Goal: Information Seeking & Learning: Compare options

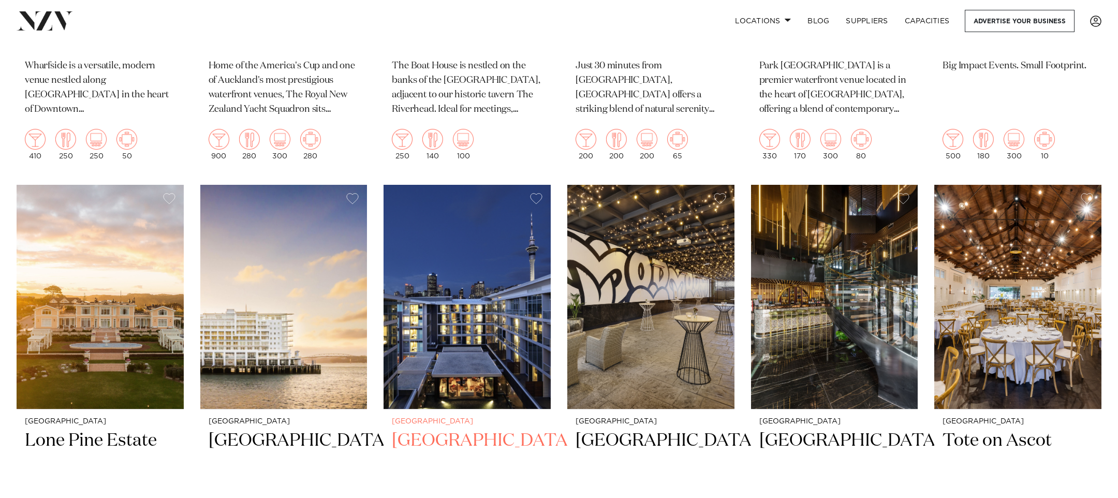
scroll to position [2189, 0]
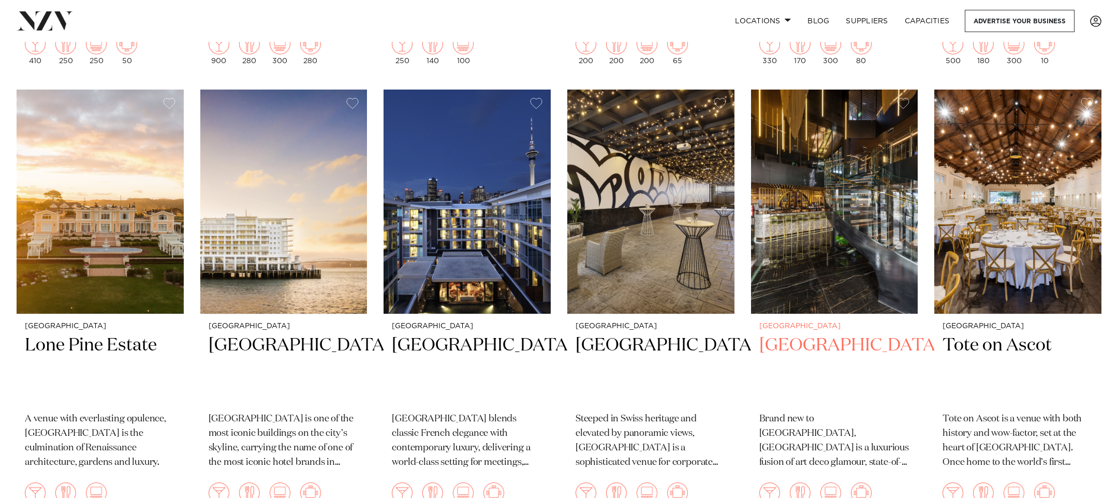
click at [792, 334] on h2 "SOHO Hotel Auckland" at bounding box center [834, 369] width 151 height 70
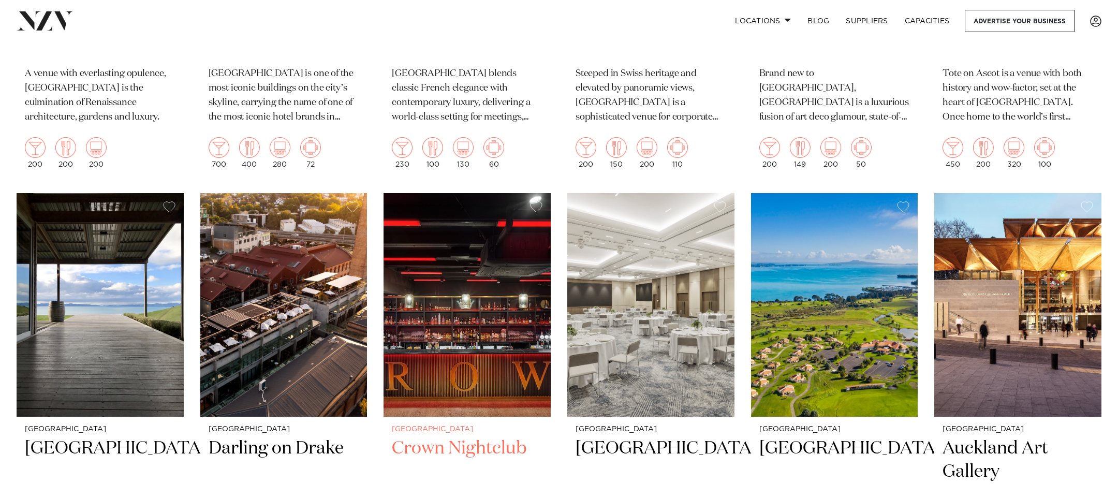
scroll to position [2660, 0]
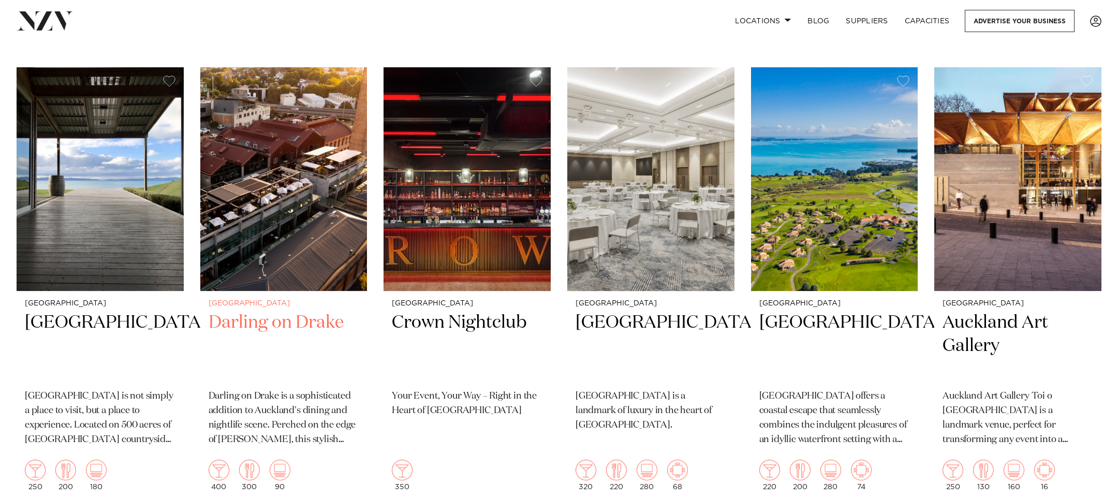
click at [259, 311] on h2 "Darling on Drake" at bounding box center [284, 346] width 151 height 70
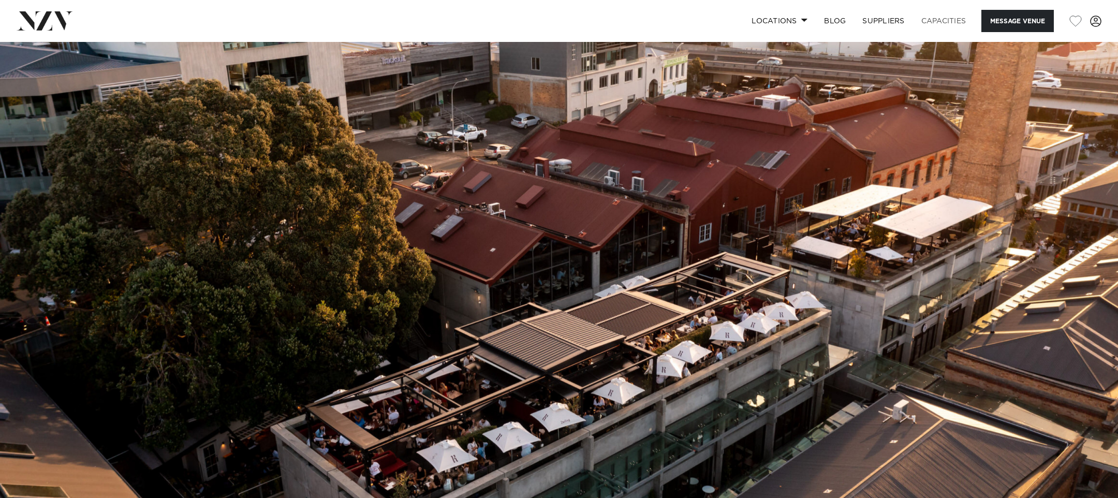
click at [950, 22] on link "Capacities" at bounding box center [944, 21] width 62 height 22
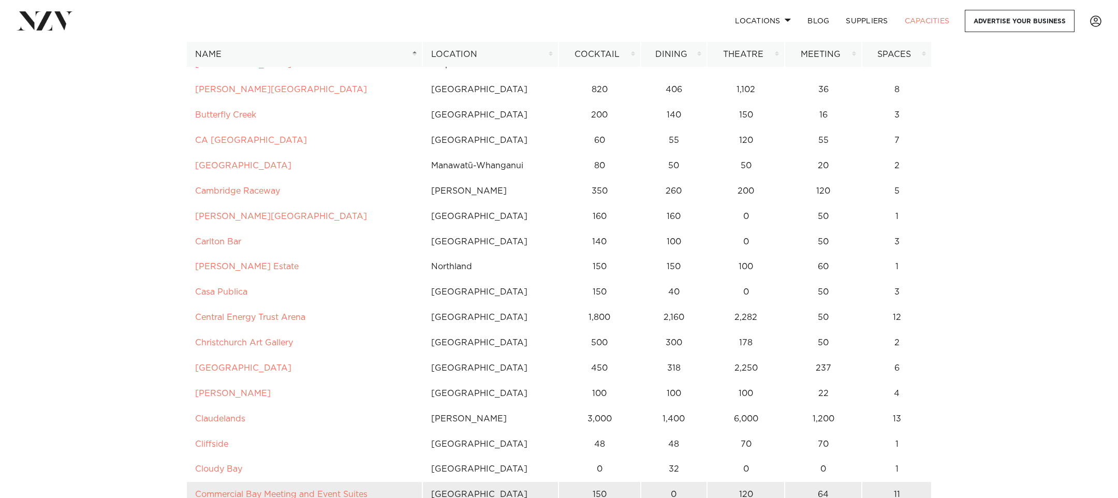
scroll to position [1067, 0]
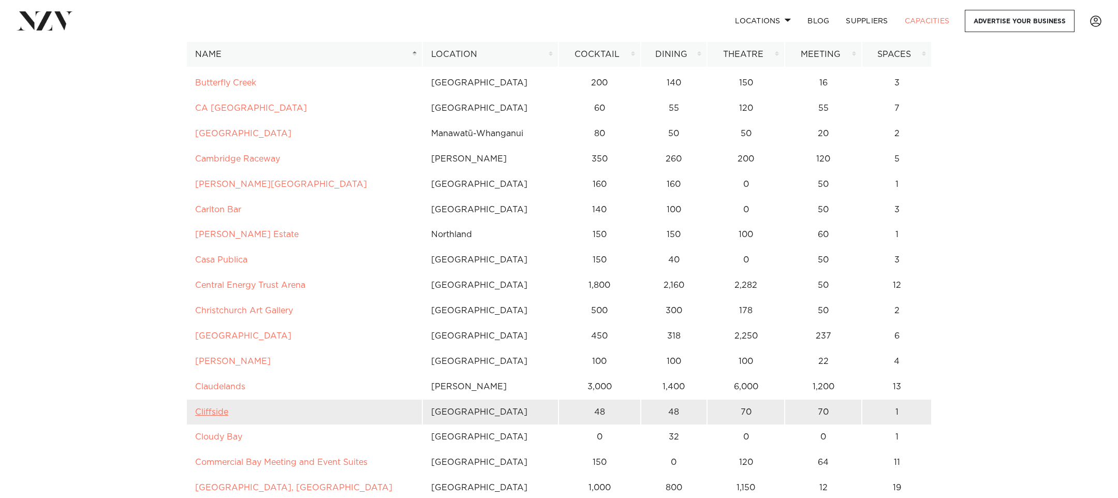
click at [212, 408] on link "Cliffside" at bounding box center [211, 412] width 33 height 8
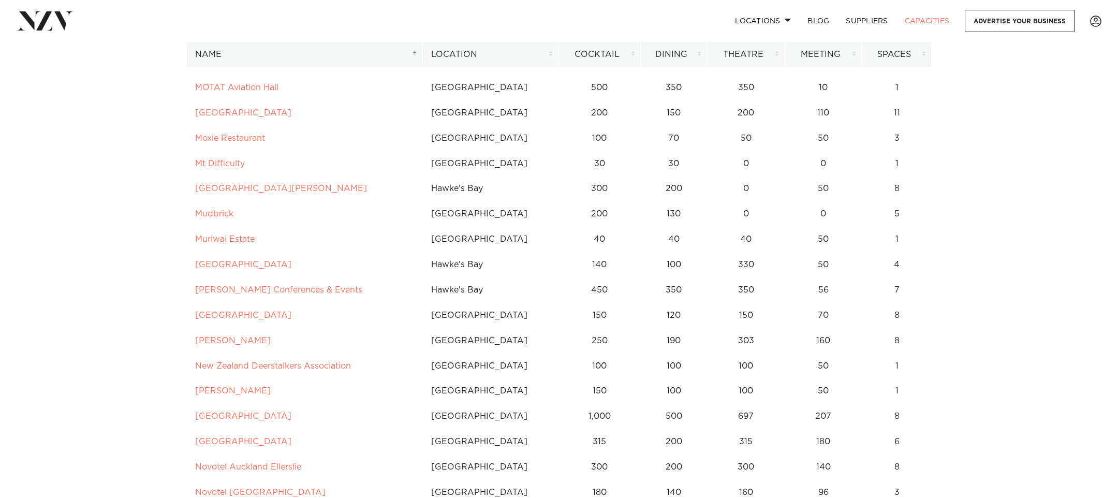
scroll to position [3610, 0]
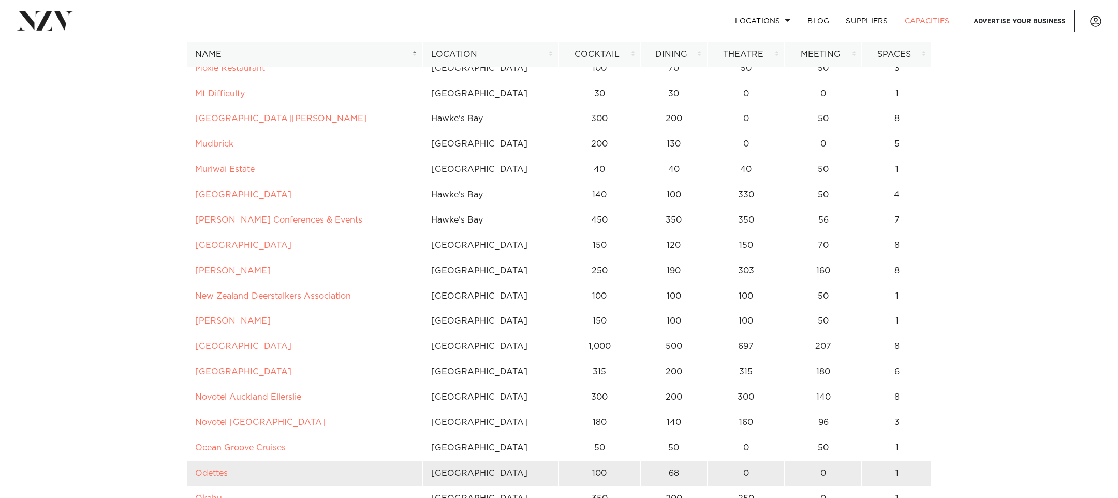
click at [252, 461] on td "Odettes" at bounding box center [304, 473] width 236 height 25
click at [215, 469] on link "Odettes" at bounding box center [211, 473] width 33 height 8
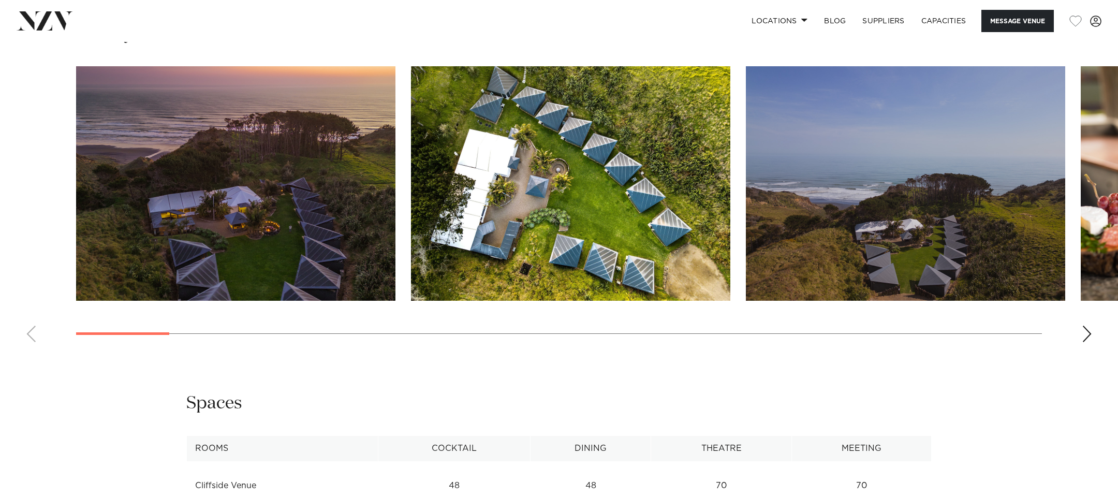
scroll to position [889, 0]
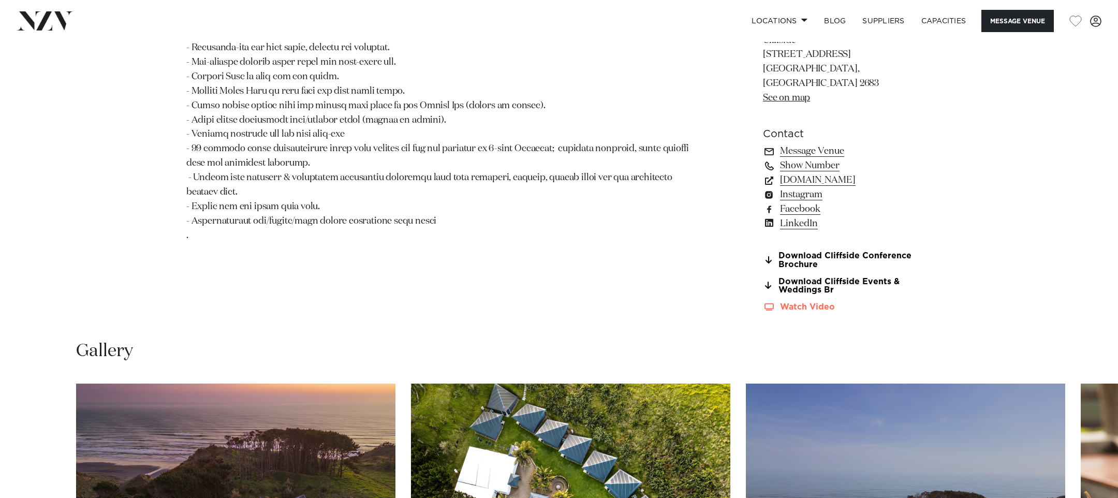
click at [804, 303] on link "Watch Video" at bounding box center [847, 307] width 169 height 9
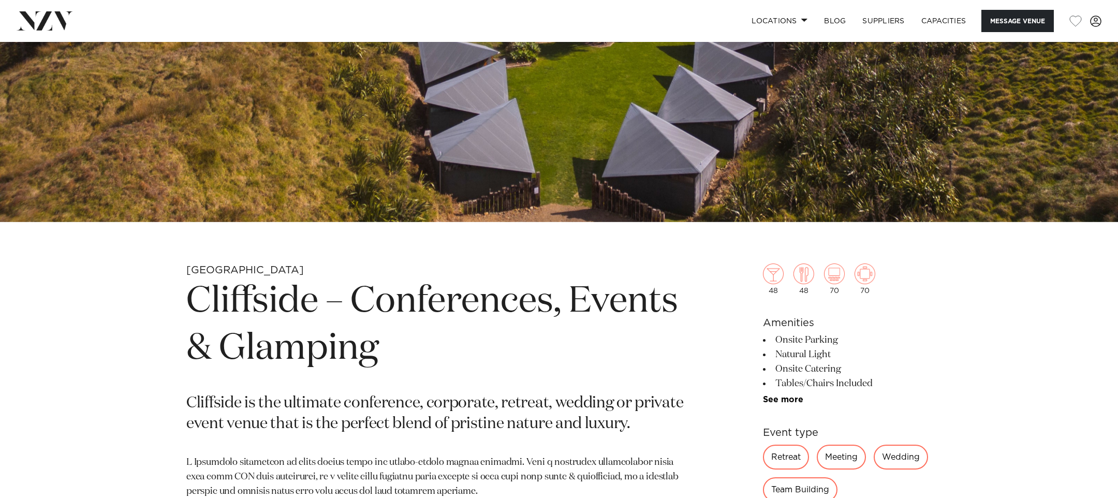
scroll to position [481, 0]
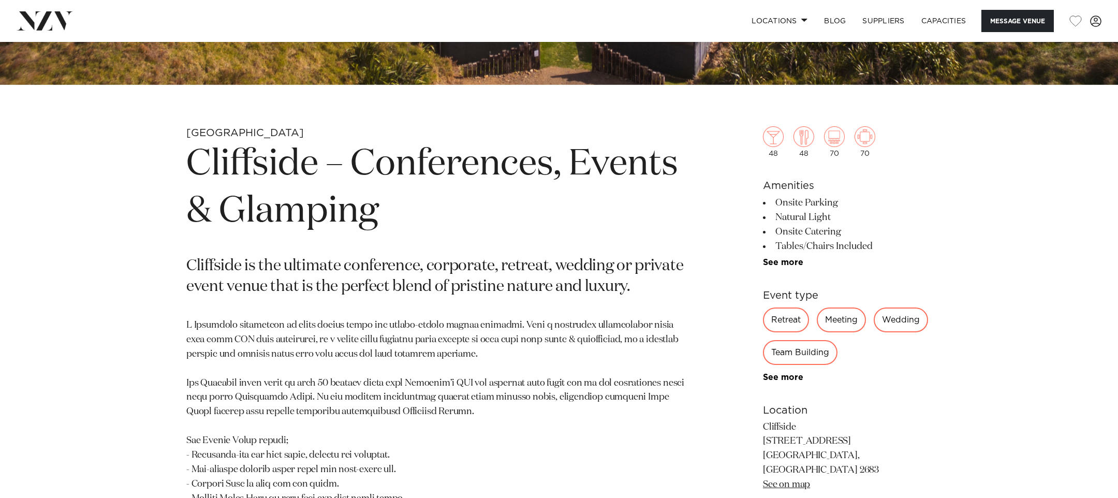
click at [791, 480] on link "See on map" at bounding box center [786, 484] width 47 height 9
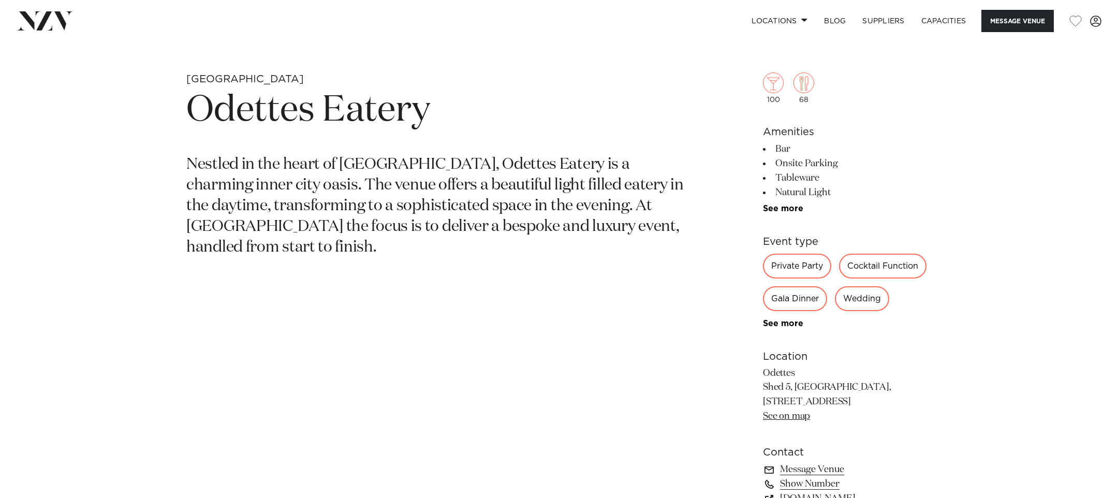
scroll to position [615, 0]
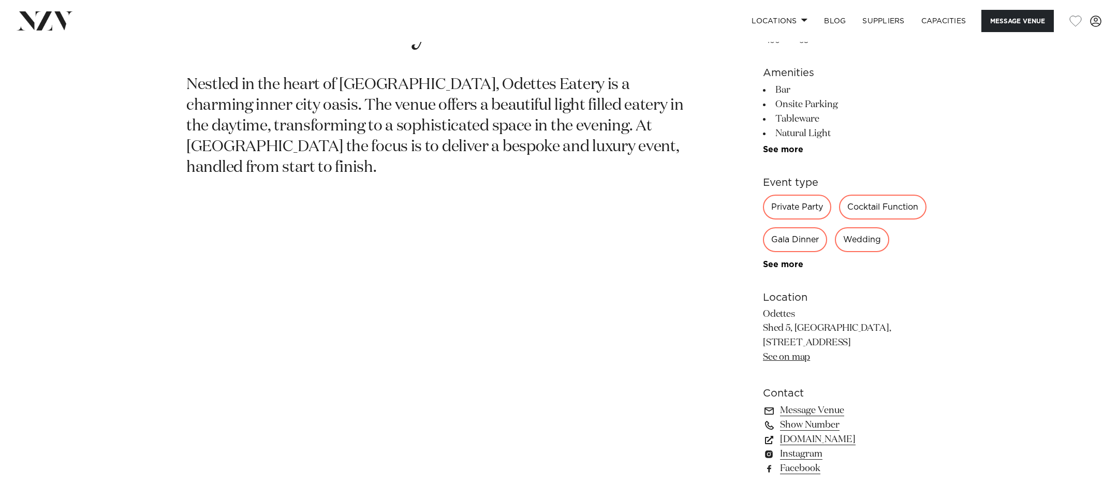
click at [789, 356] on link "See on map" at bounding box center [786, 356] width 47 height 9
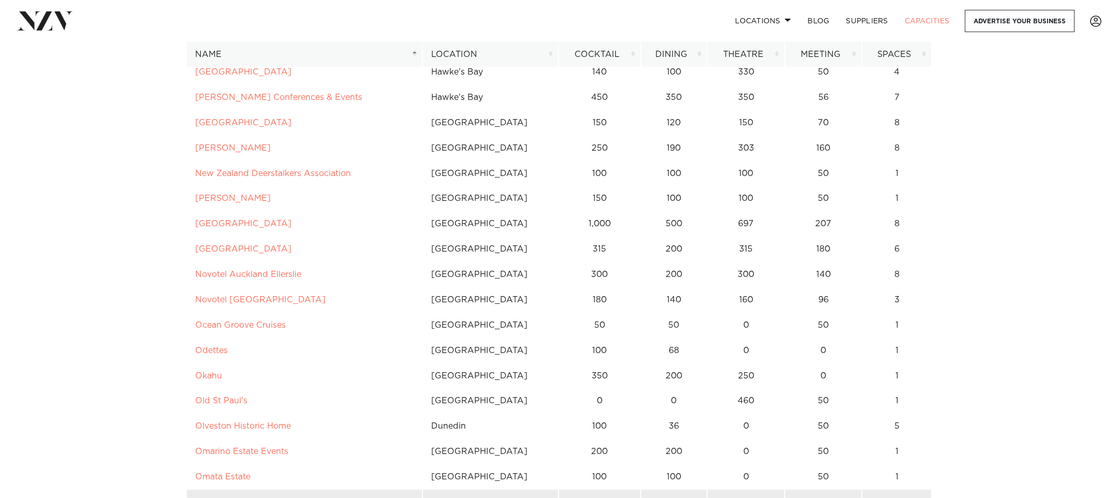
scroll to position [3745, 0]
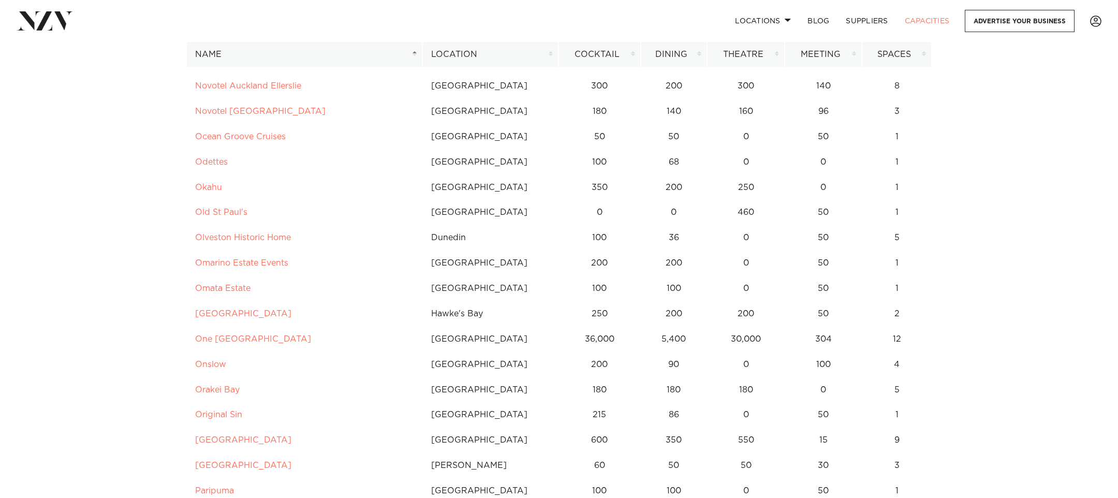
scroll to position [3959, 0]
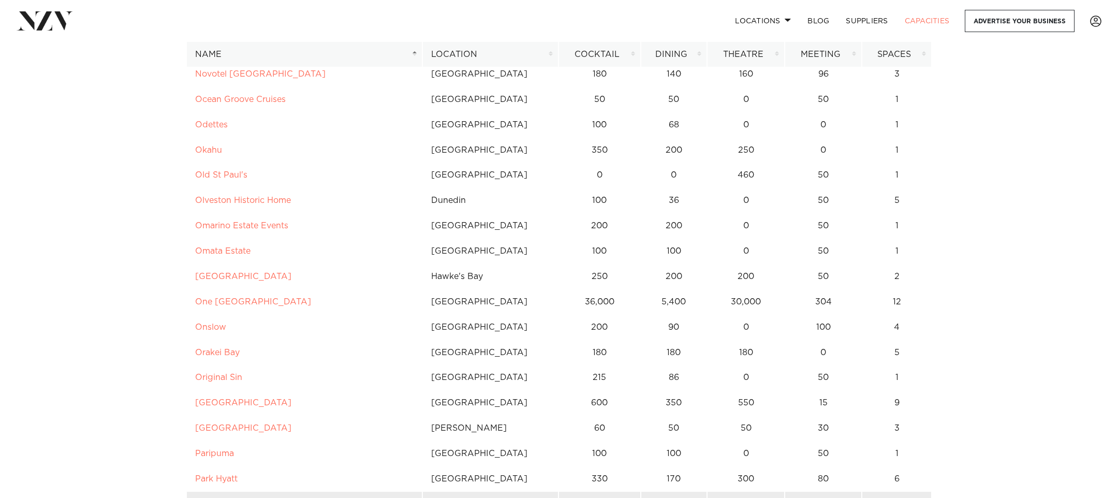
click at [290, 497] on link "[GEOGRAPHIC_DATA] and Apartments" at bounding box center [277, 504] width 165 height 8
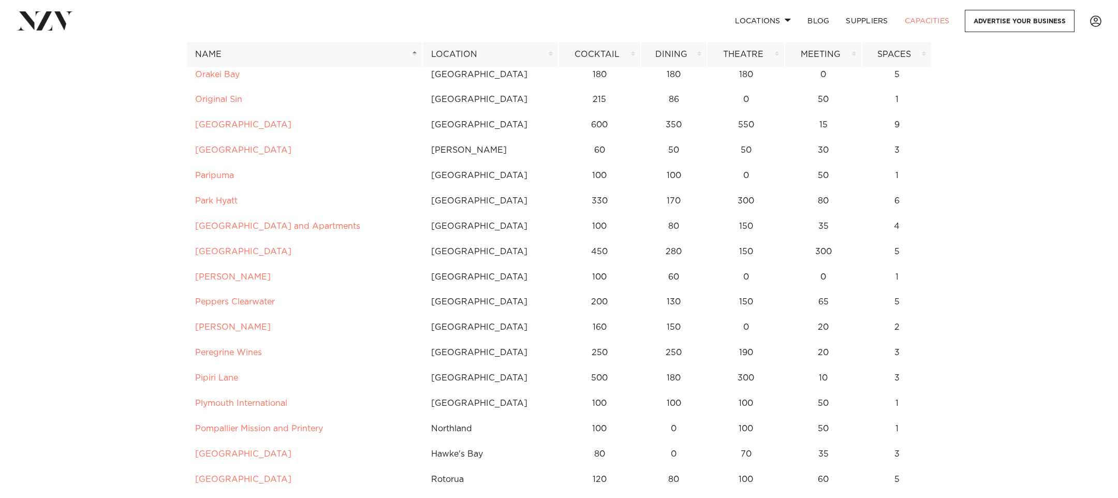
scroll to position [4243, 0]
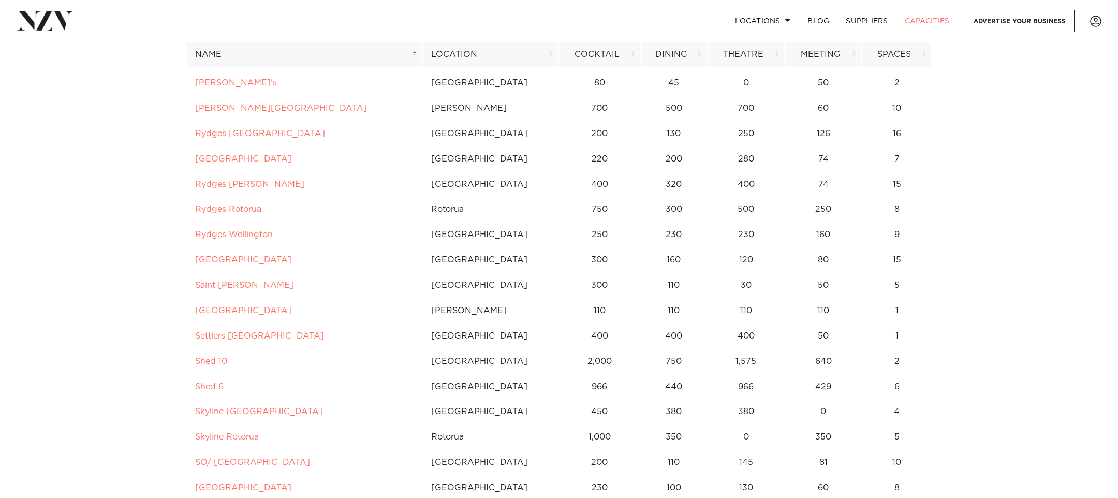
scroll to position [4943, 0]
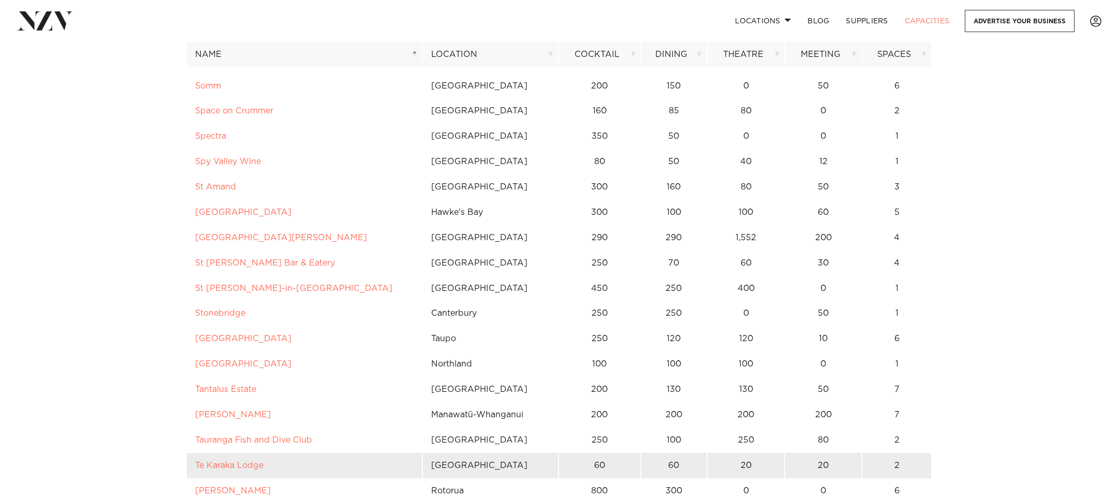
scroll to position [5452, 0]
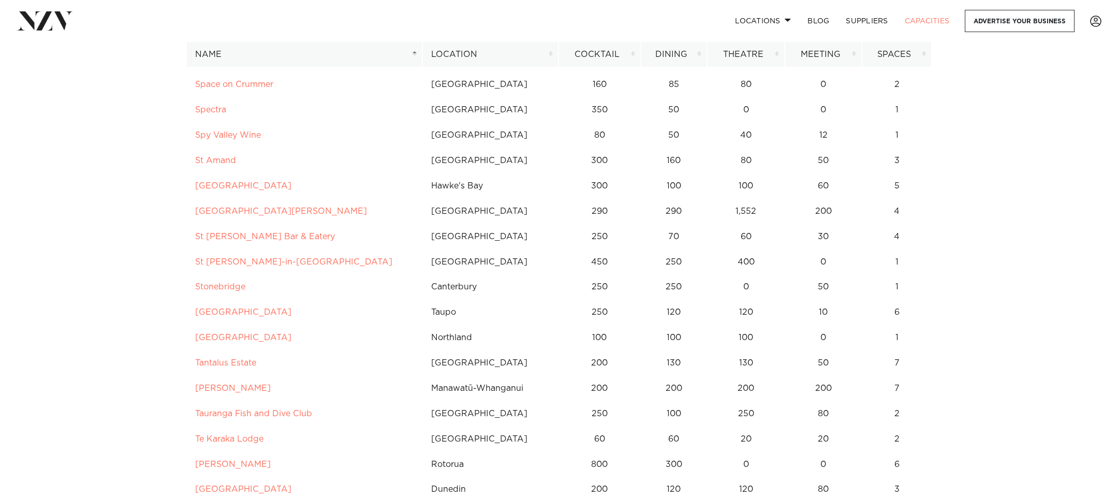
scroll to position [5478, 0]
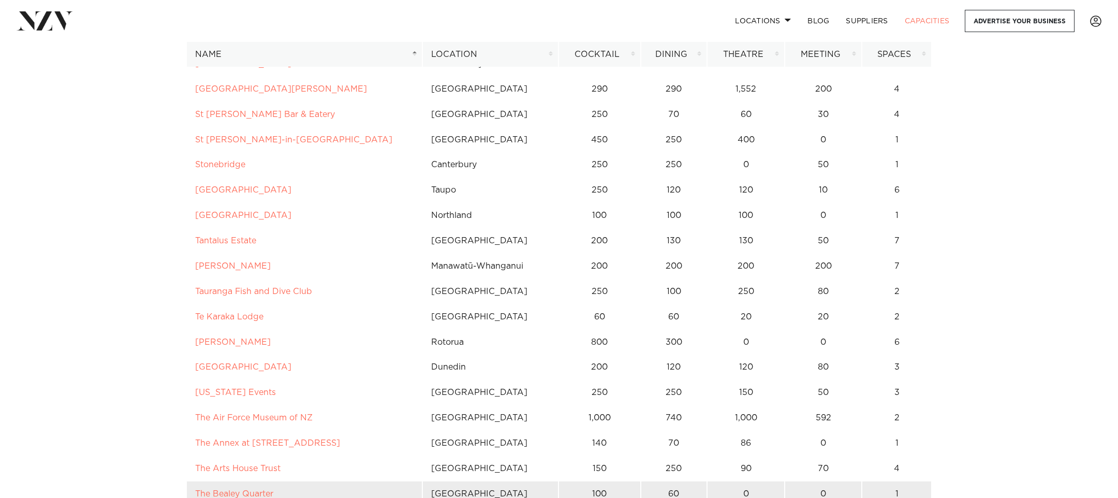
scroll to position [5609, 0]
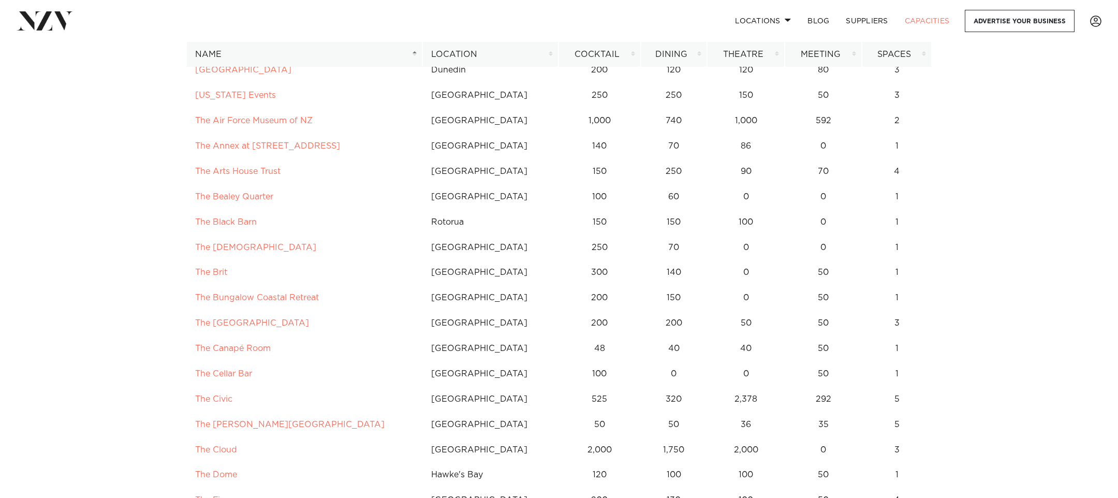
scroll to position [5889, 0]
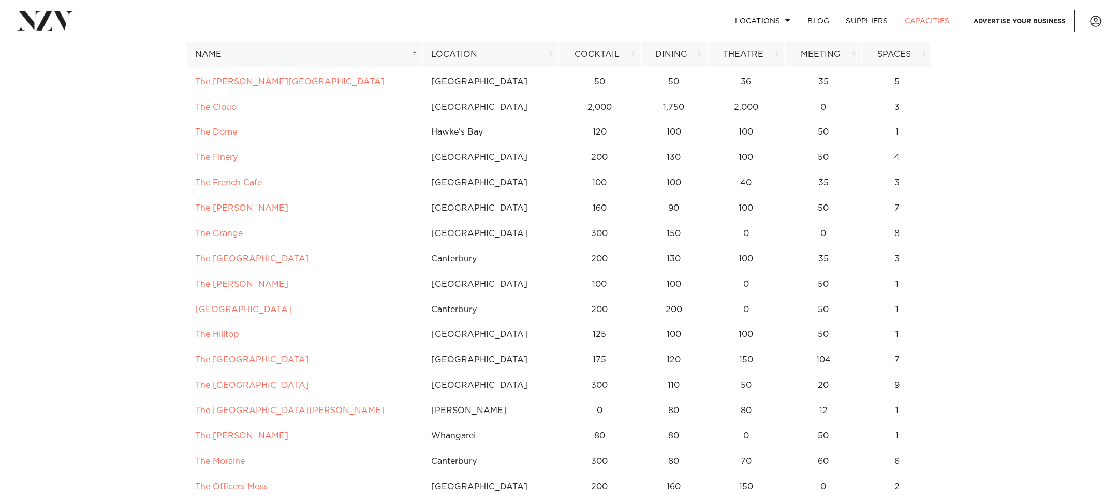
scroll to position [6314, 0]
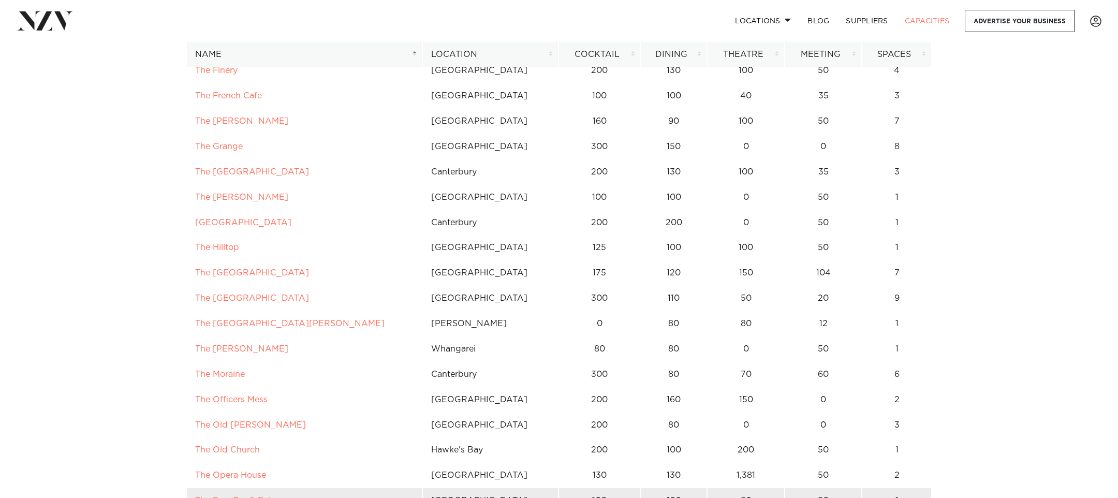
click at [287, 488] on td "The Paw Bar & Eatery" at bounding box center [304, 500] width 236 height 25
click at [244, 496] on link "The Paw Bar & Eatery" at bounding box center [239, 500] width 88 height 8
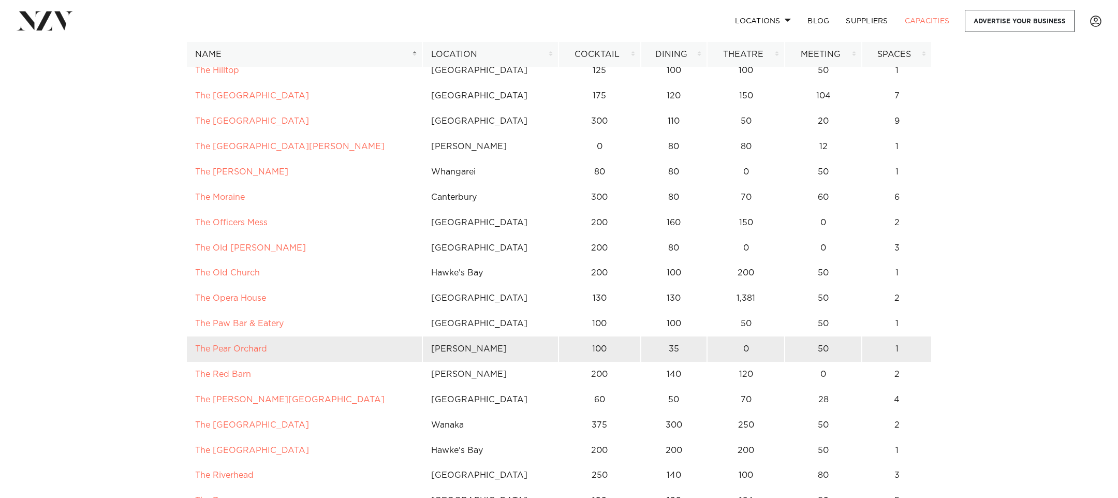
scroll to position [6562, 0]
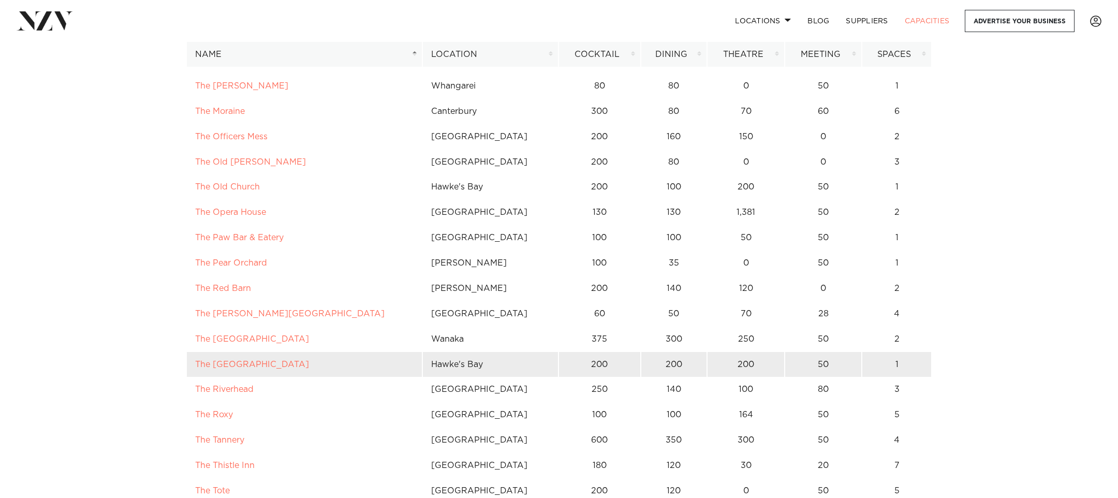
scroll to position [6686, 0]
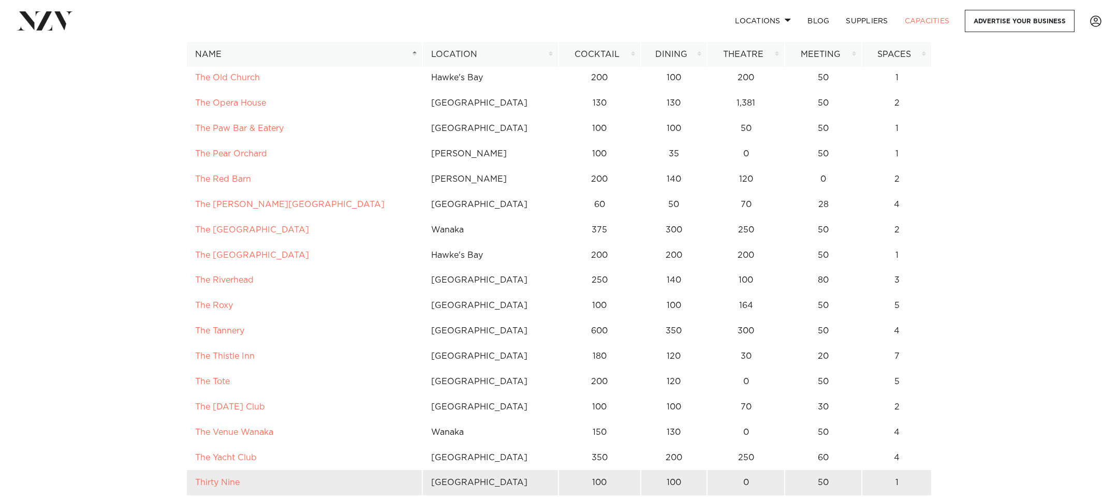
click at [235, 470] on td "Thirty Nine" at bounding box center [304, 482] width 236 height 25
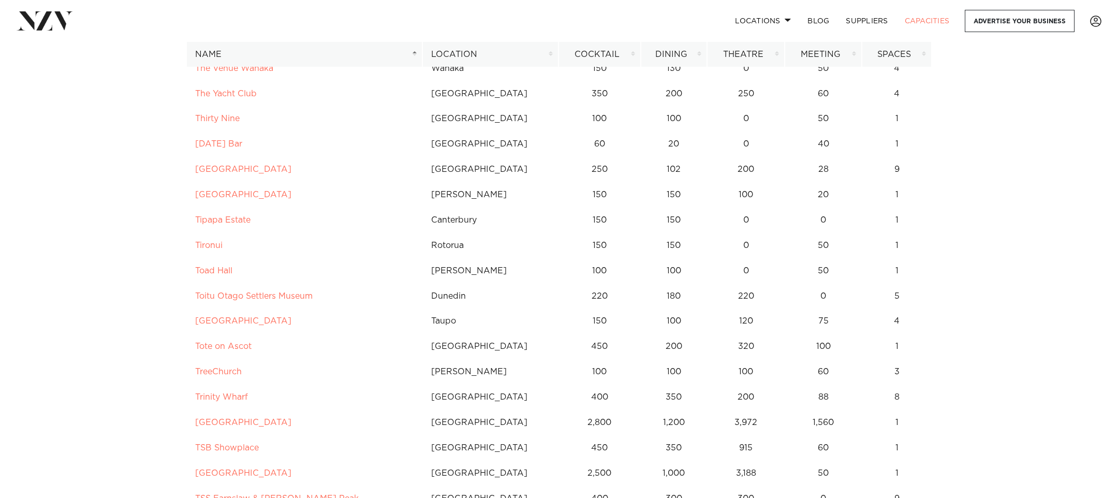
scroll to position [7062, 0]
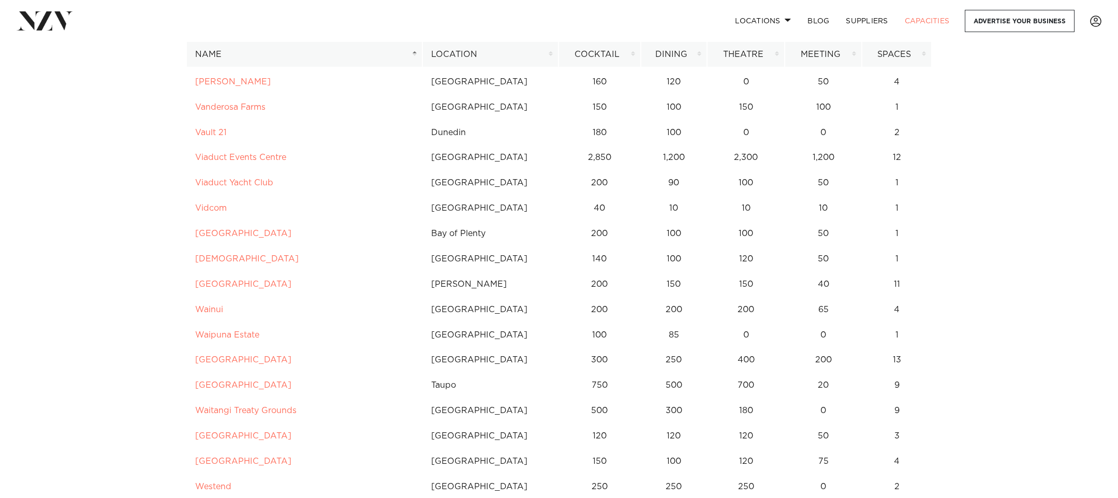
scroll to position [7620, 0]
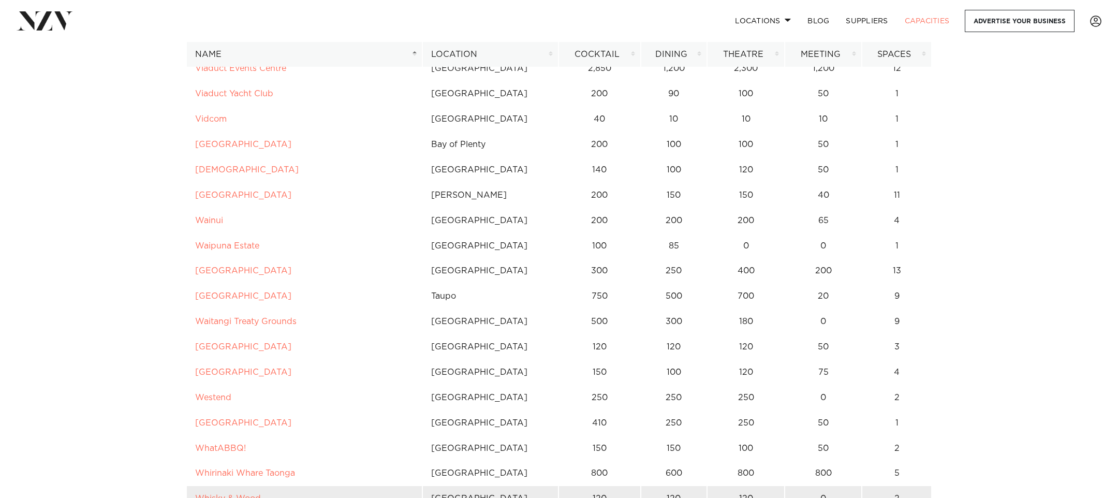
scroll to position [7769, 0]
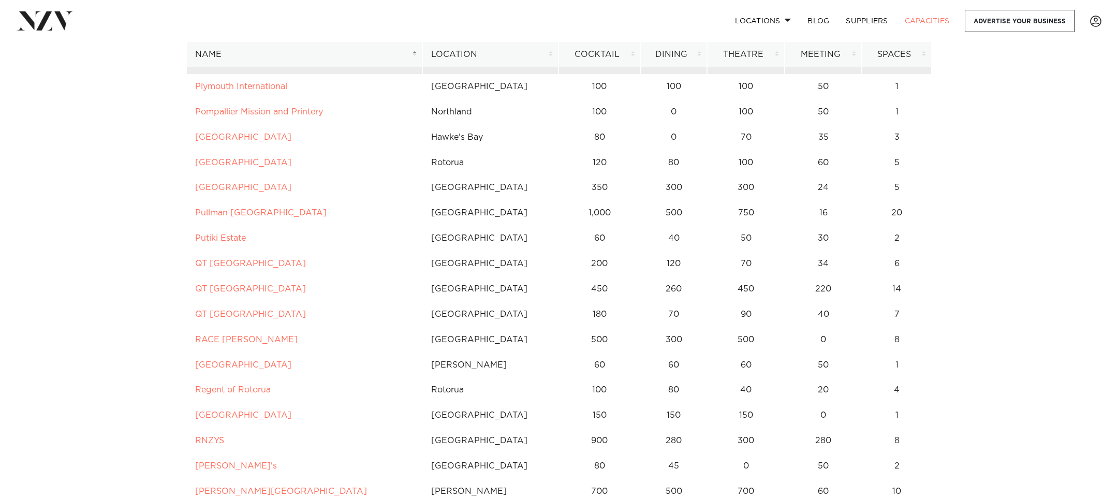
scroll to position [3962, 0]
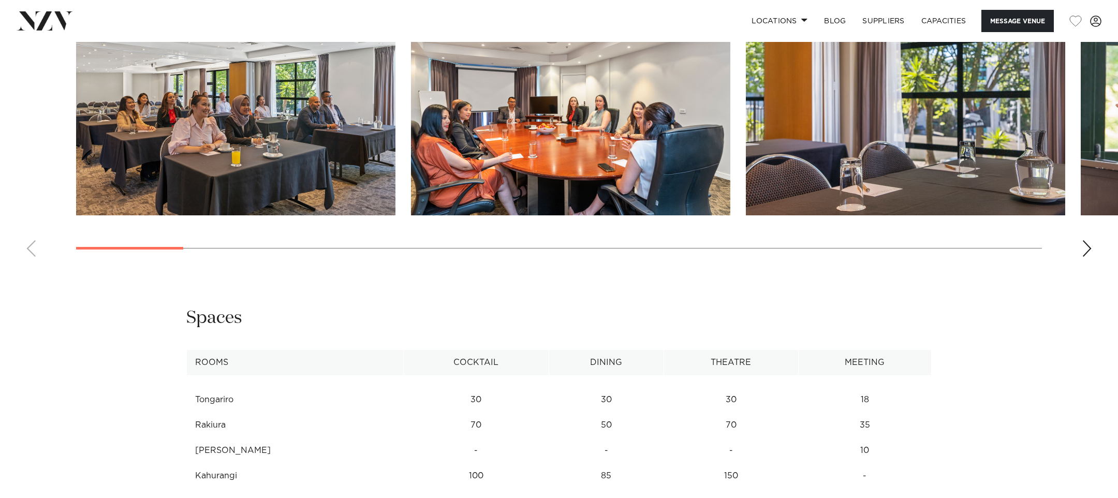
scroll to position [1344, 0]
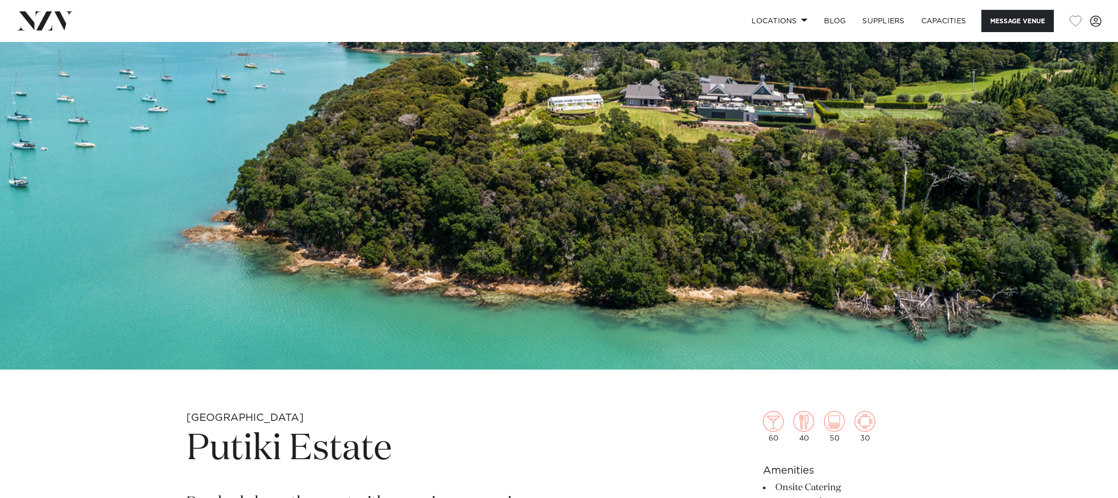
scroll to position [432, 0]
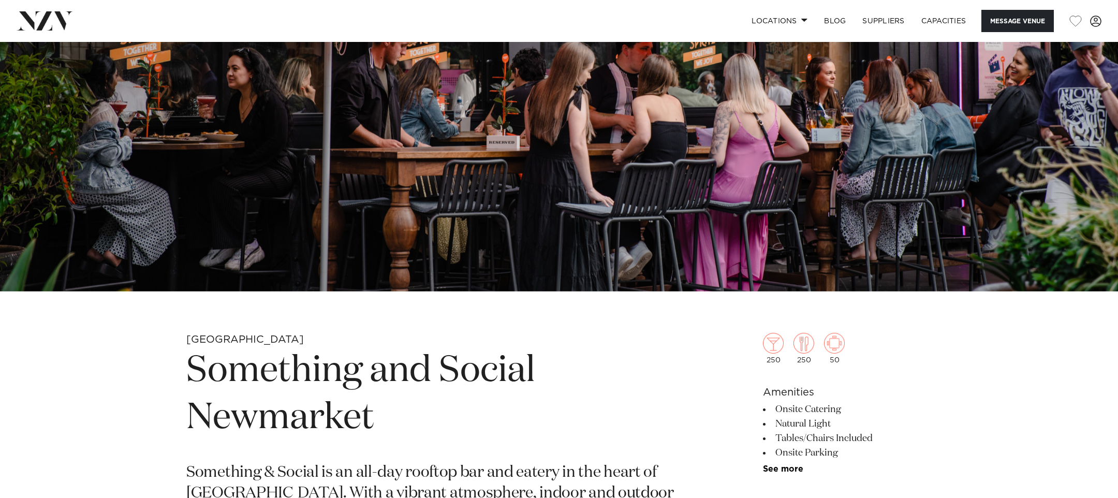
scroll to position [438, 0]
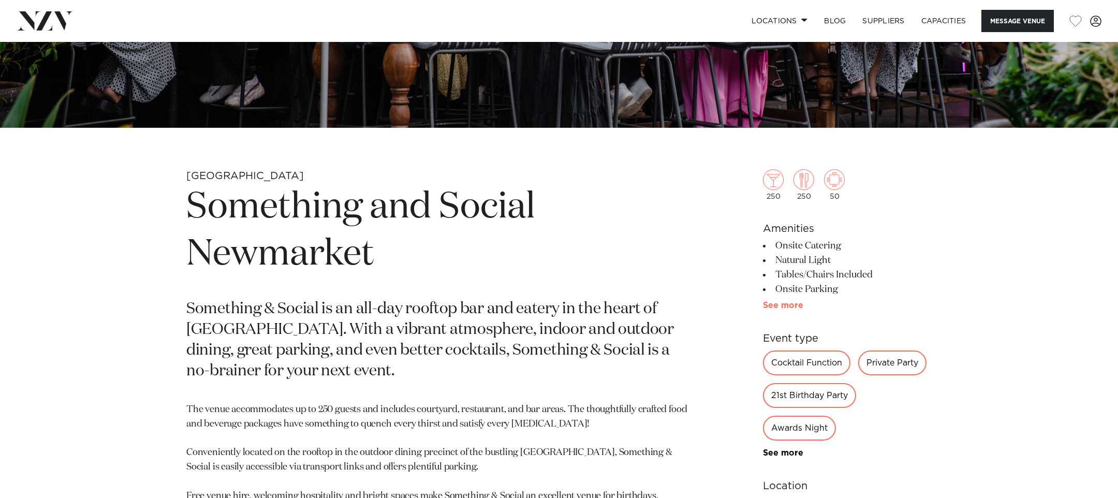
click at [771, 307] on link "See more" at bounding box center [803, 305] width 81 height 8
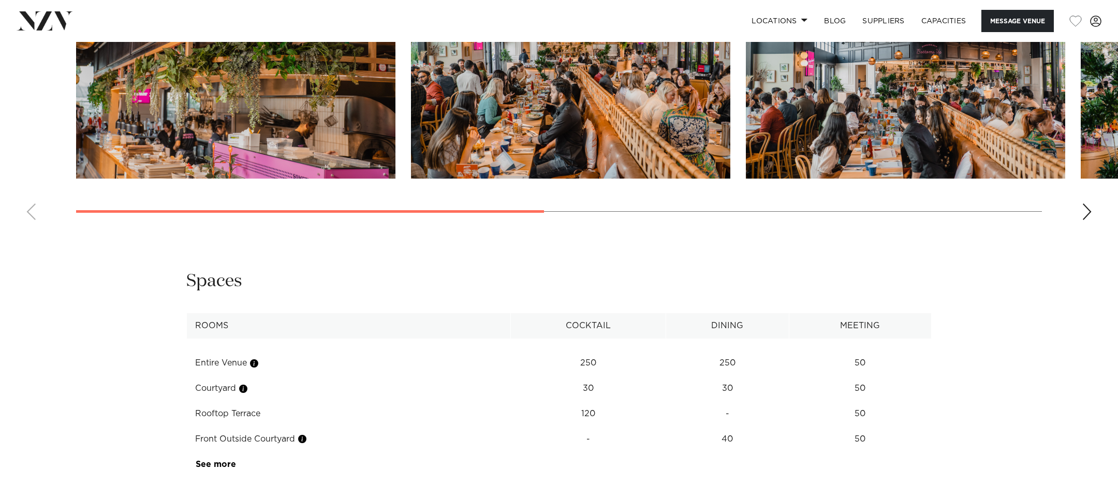
scroll to position [1459, 0]
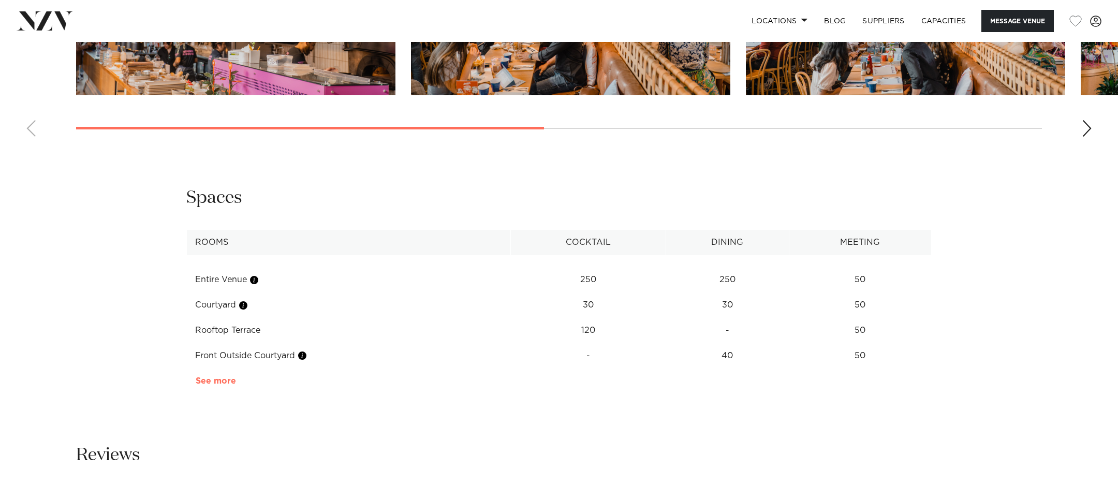
click at [226, 380] on link "See more" at bounding box center [236, 381] width 81 height 8
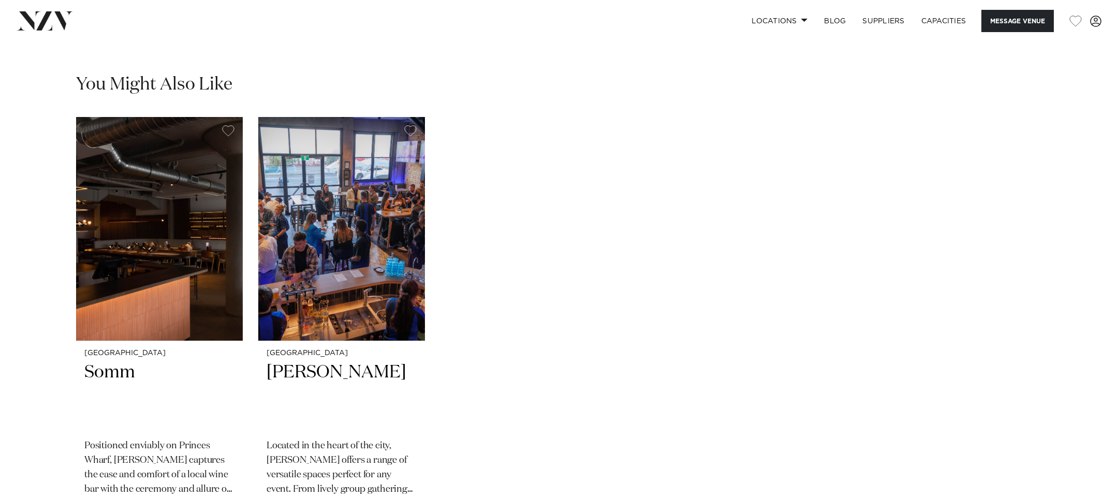
scroll to position [1268, 0]
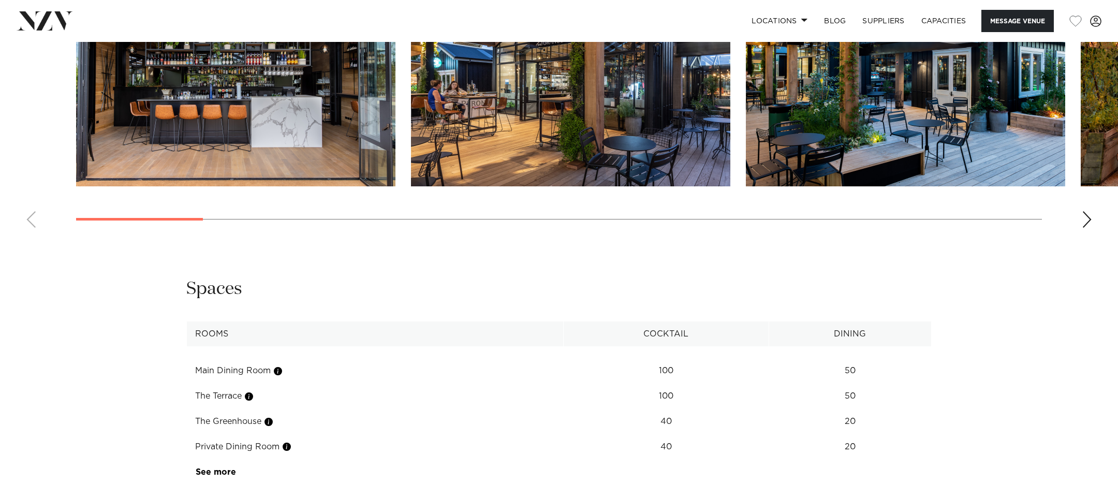
scroll to position [1296, 0]
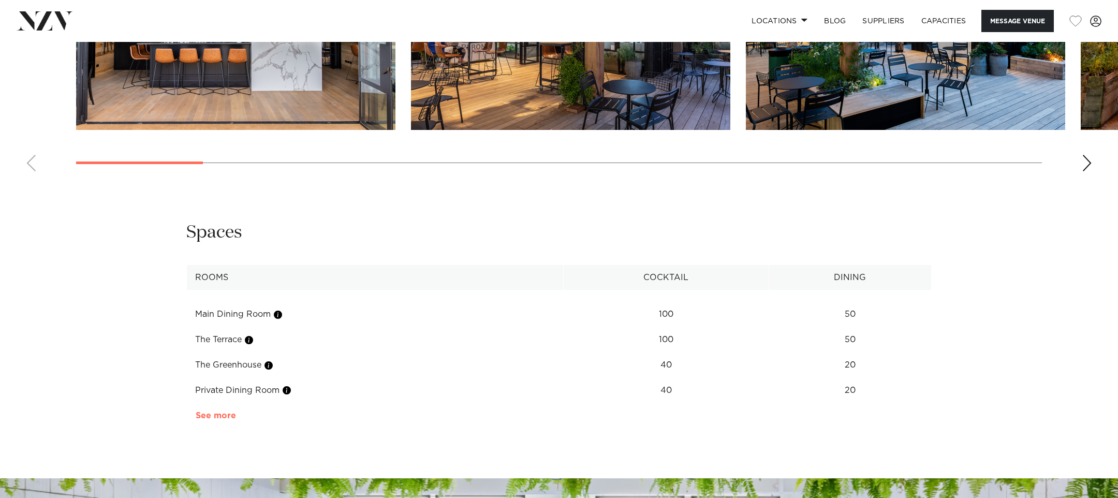
click at [231, 411] on link "See more" at bounding box center [236, 415] width 81 height 8
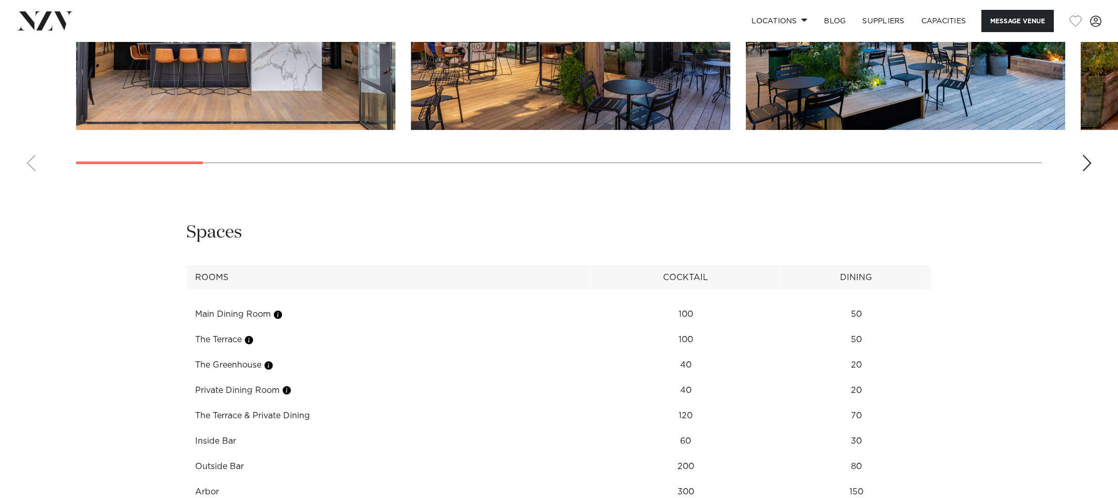
scroll to position [988, 0]
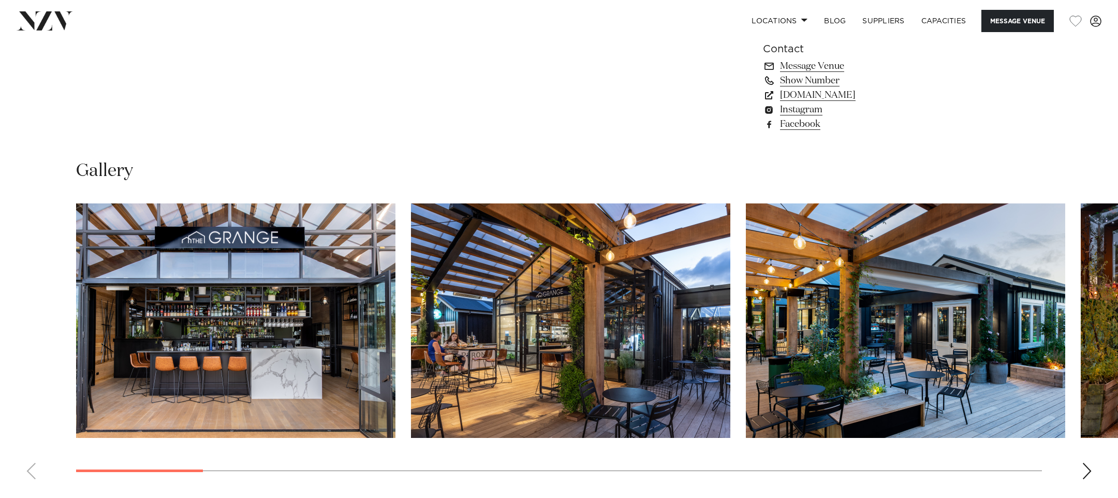
click at [1087, 463] on div "Next slide" at bounding box center [1087, 471] width 10 height 17
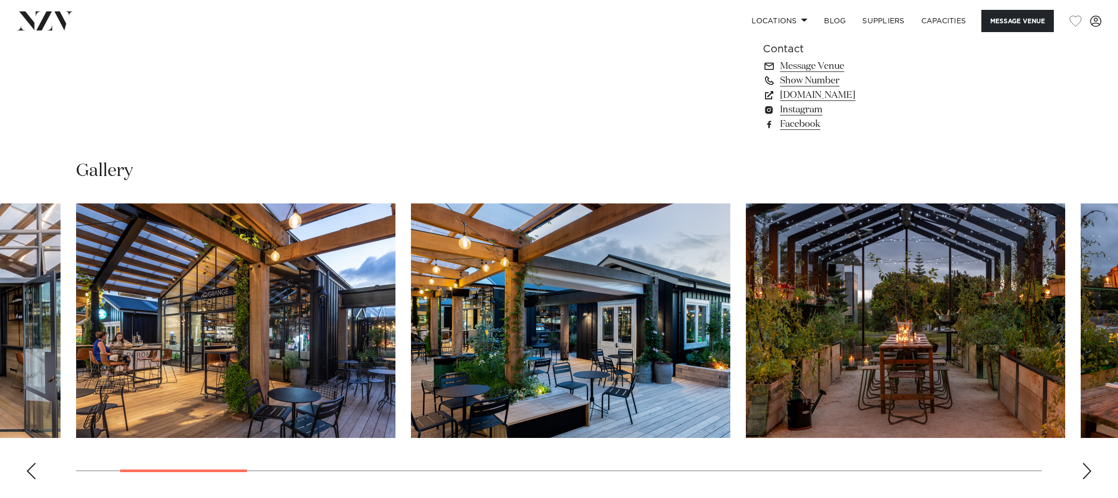
click at [1087, 463] on div "Next slide" at bounding box center [1087, 471] width 10 height 17
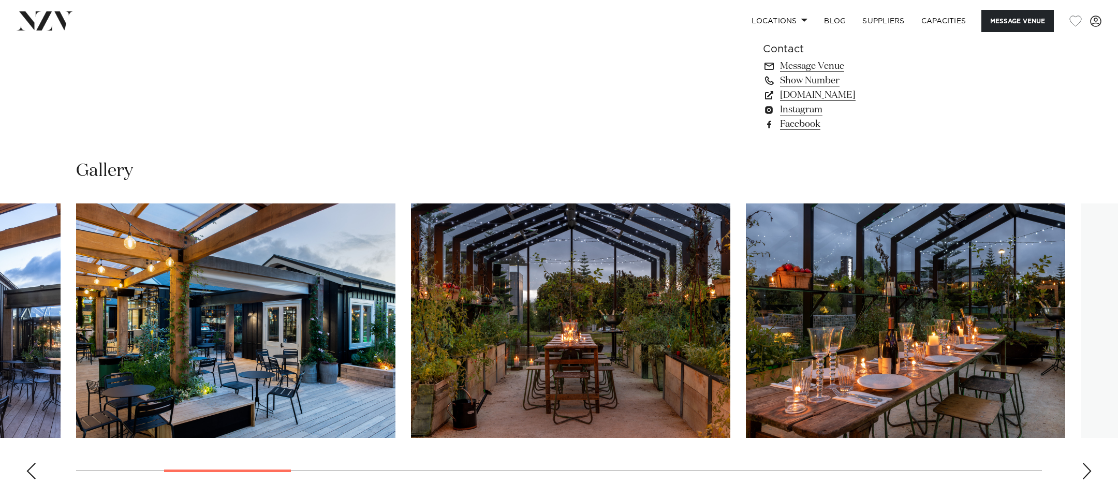
click at [1087, 463] on div "Next slide" at bounding box center [1087, 471] width 10 height 17
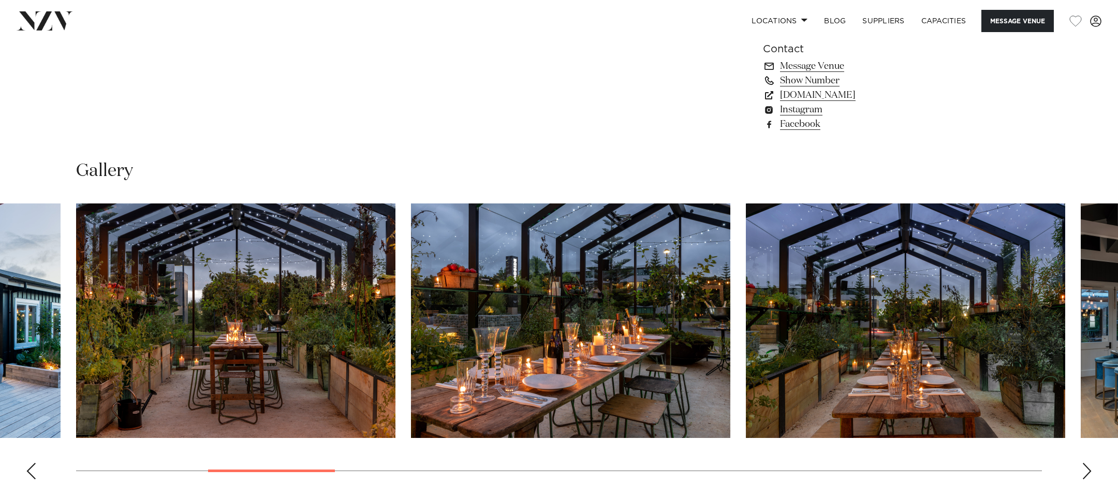
click at [1087, 463] on div "Next slide" at bounding box center [1087, 471] width 10 height 17
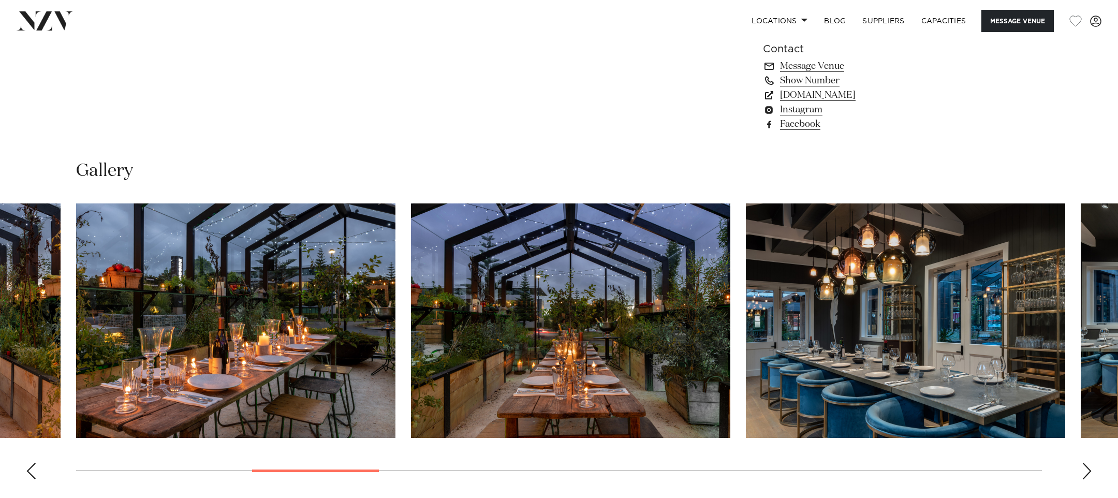
click at [1087, 463] on div "Next slide" at bounding box center [1087, 471] width 10 height 17
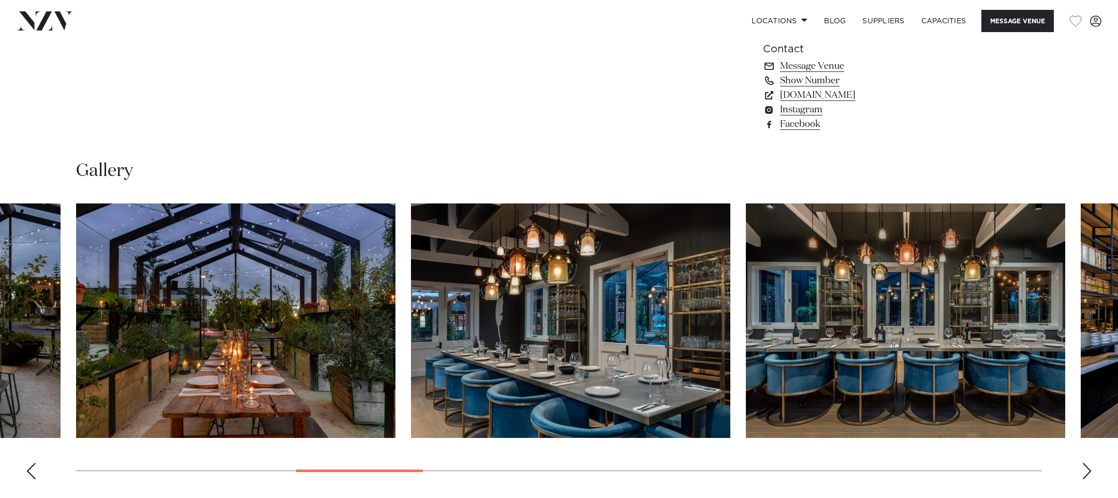
click at [1087, 463] on div "Next slide" at bounding box center [1087, 471] width 10 height 17
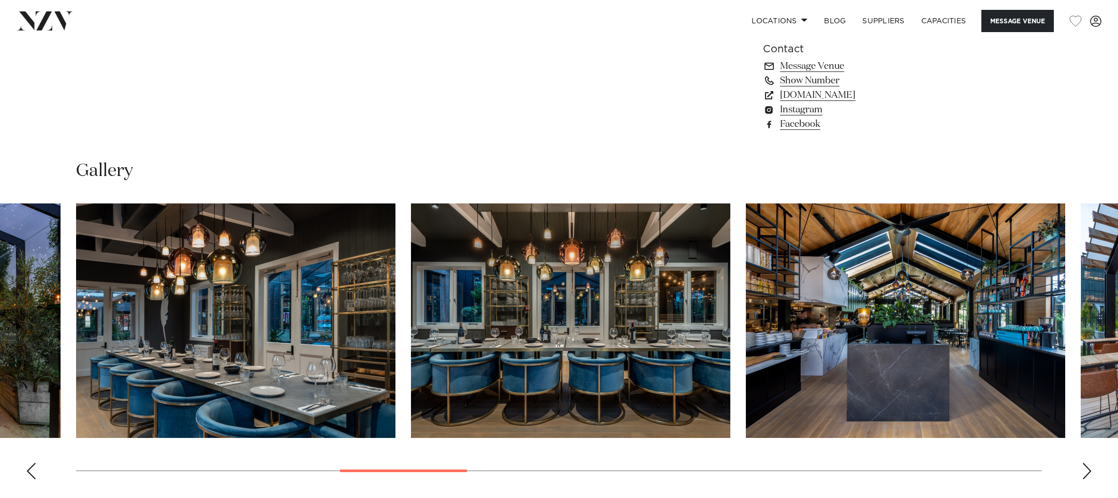
click at [1087, 463] on div "Next slide" at bounding box center [1087, 471] width 10 height 17
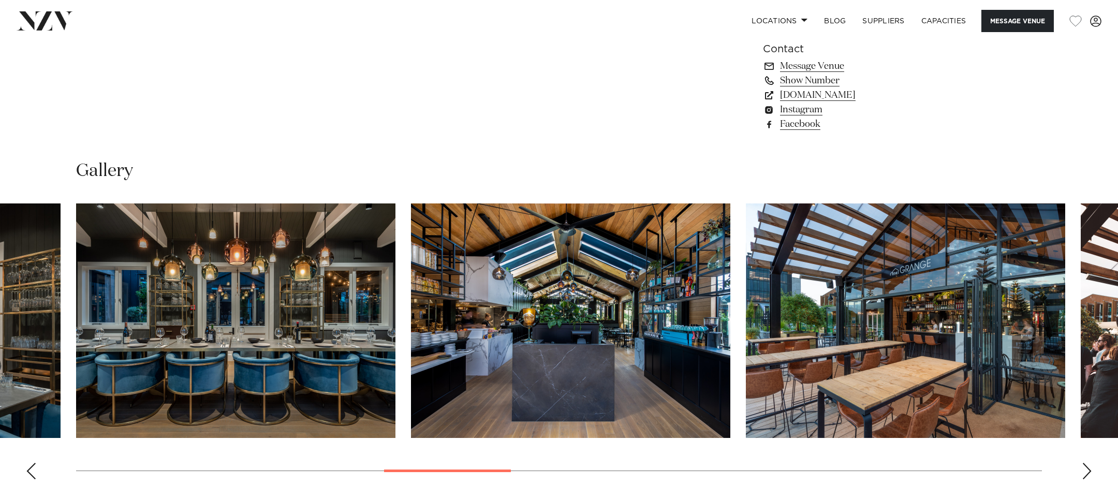
click at [1087, 463] on div "Next slide" at bounding box center [1087, 471] width 10 height 17
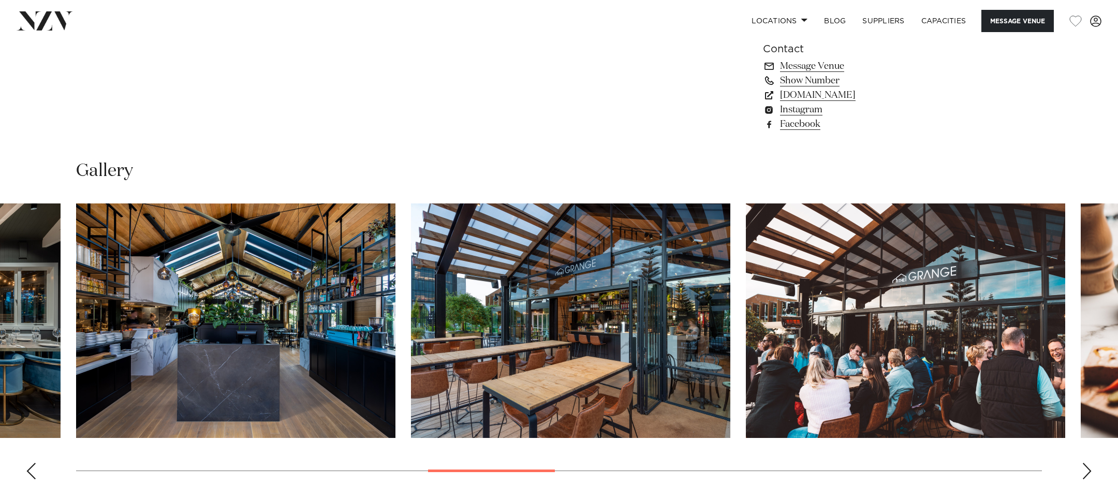
click at [1087, 463] on div "Next slide" at bounding box center [1087, 471] width 10 height 17
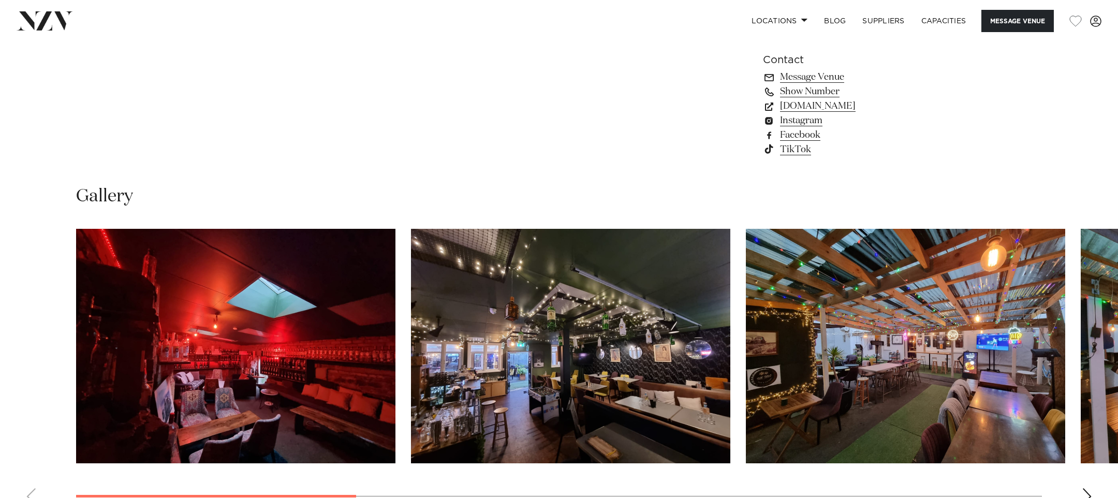
scroll to position [1099, 0]
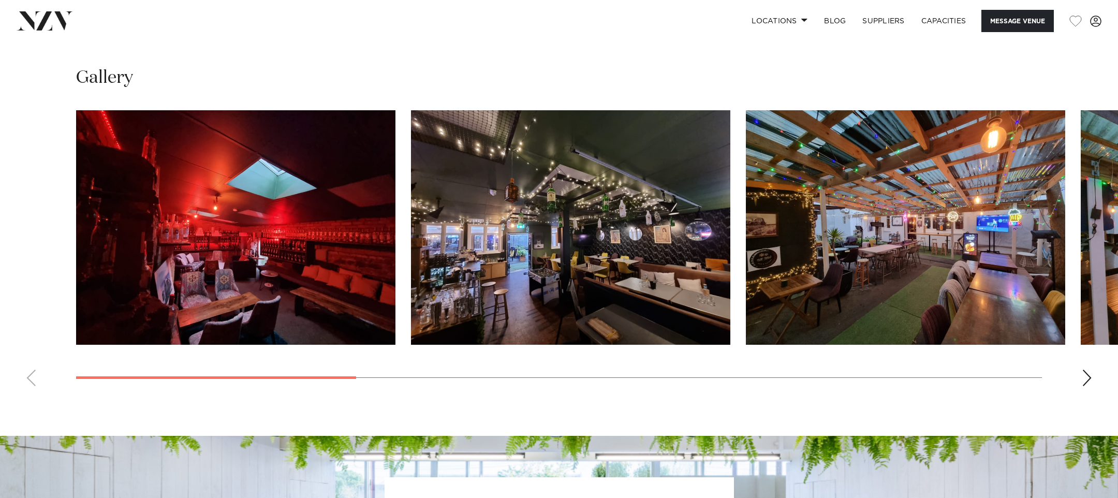
click at [1090, 378] on div "Next slide" at bounding box center [1087, 377] width 10 height 17
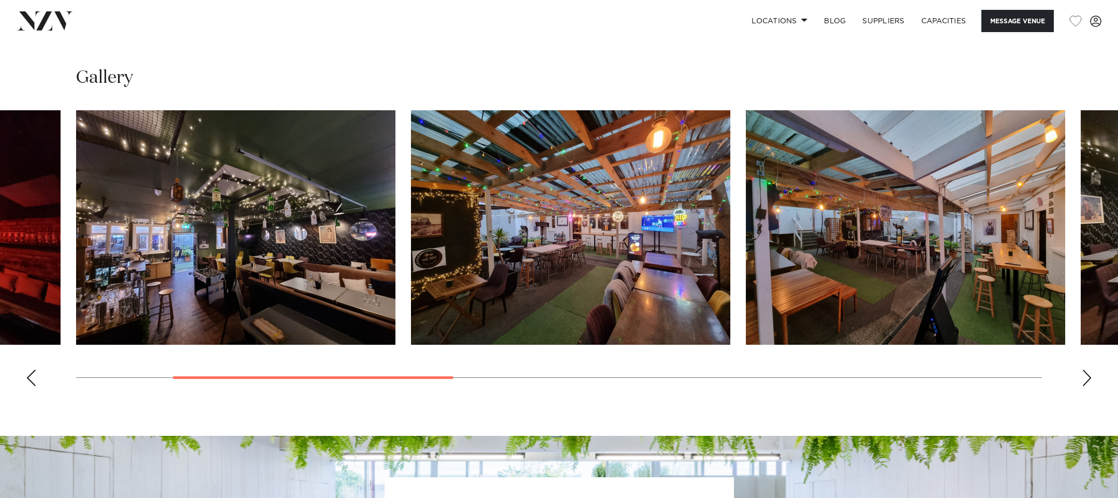
click at [1090, 378] on div "Next slide" at bounding box center [1087, 377] width 10 height 17
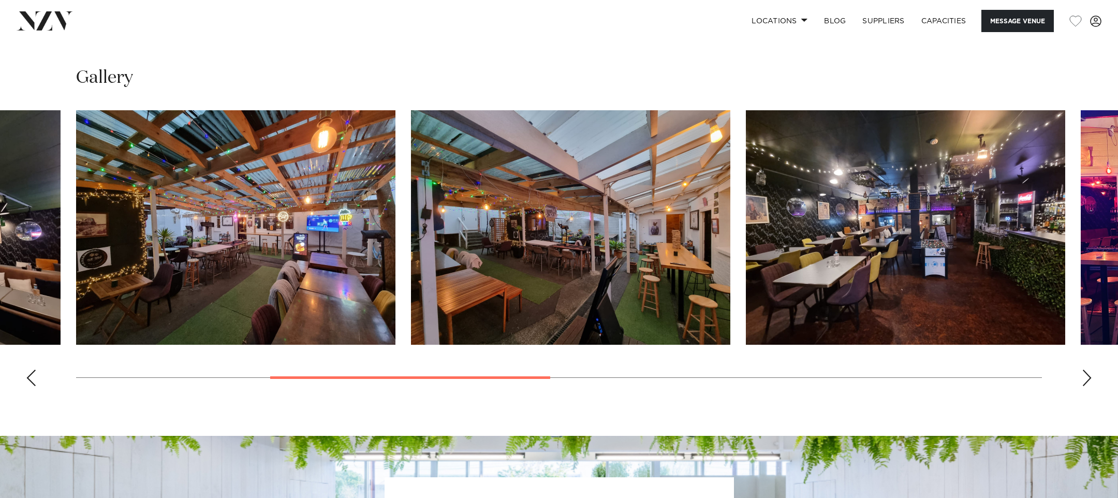
click at [1090, 378] on div "Next slide" at bounding box center [1087, 377] width 10 height 17
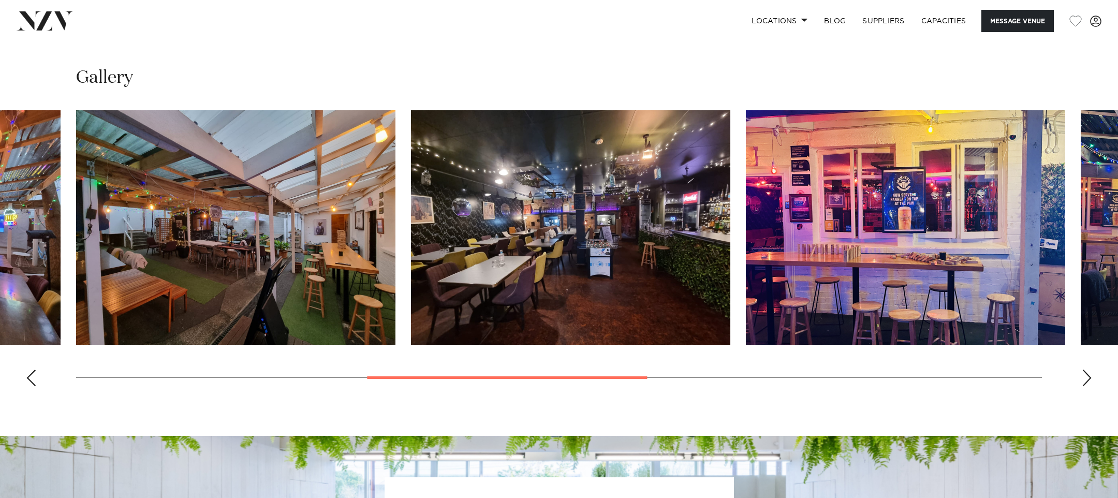
click at [1088, 378] on div "Next slide" at bounding box center [1087, 377] width 10 height 17
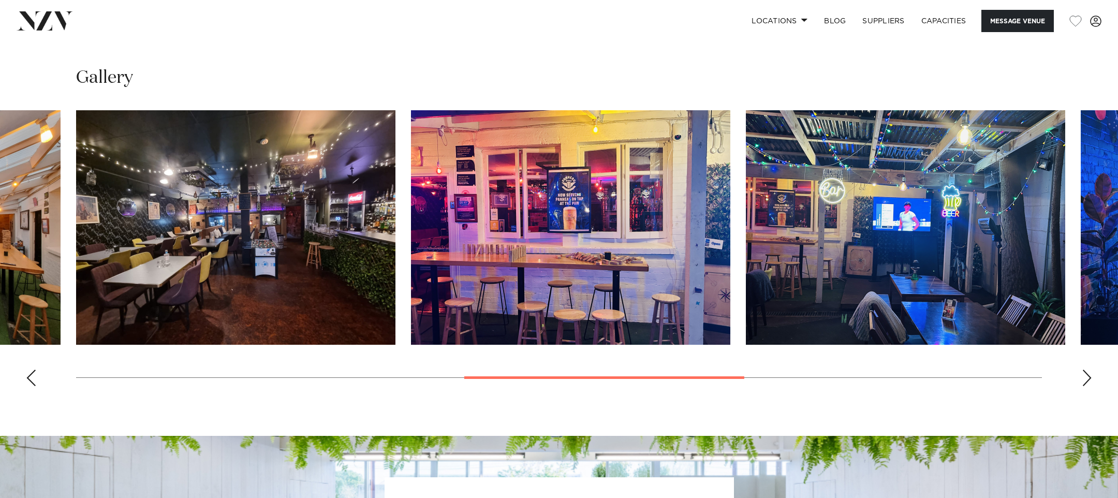
click at [1083, 378] on div "Next slide" at bounding box center [1087, 377] width 10 height 17
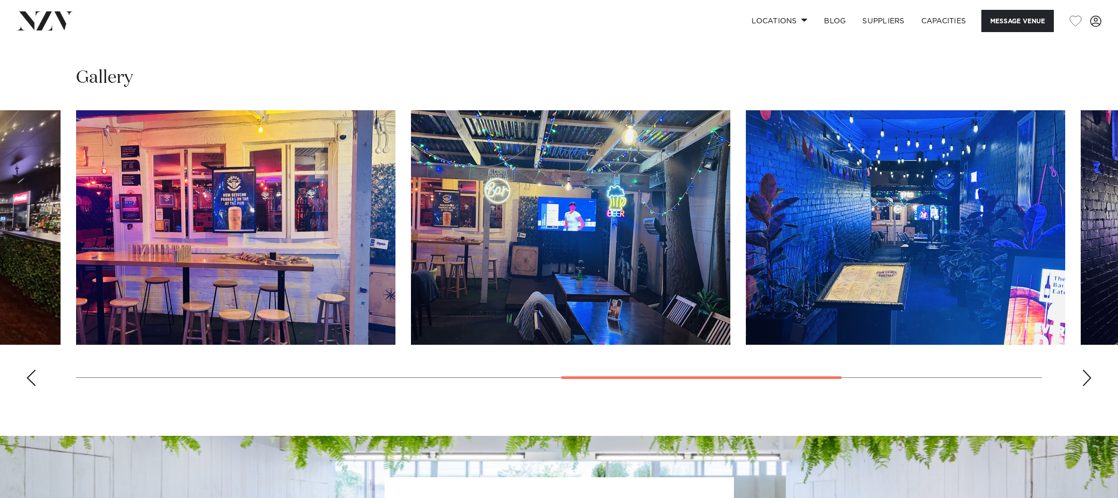
click at [1083, 378] on div "Next slide" at bounding box center [1087, 377] width 10 height 17
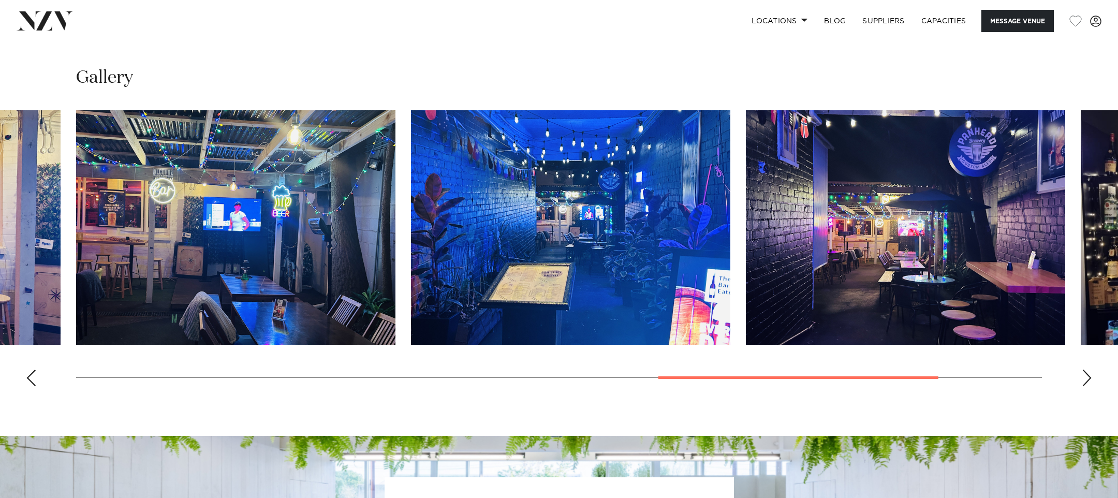
click at [1083, 378] on div "Next slide" at bounding box center [1087, 377] width 10 height 17
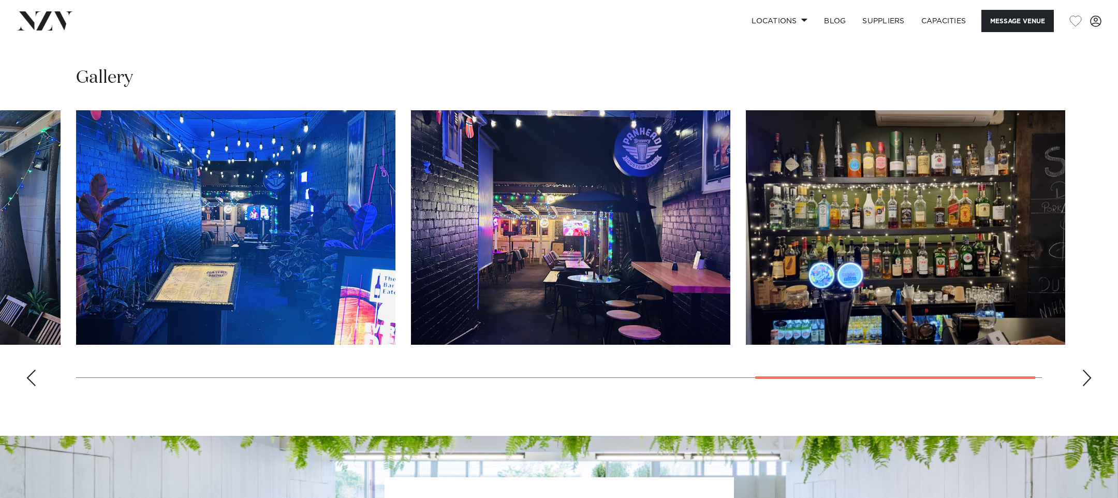
click at [1083, 378] on div "Next slide" at bounding box center [1087, 377] width 10 height 17
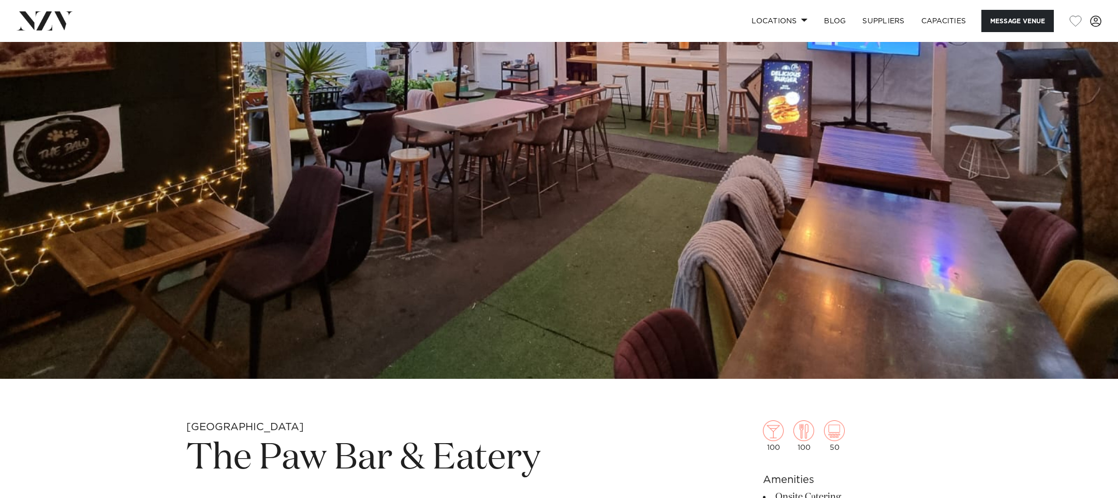
scroll to position [380, 0]
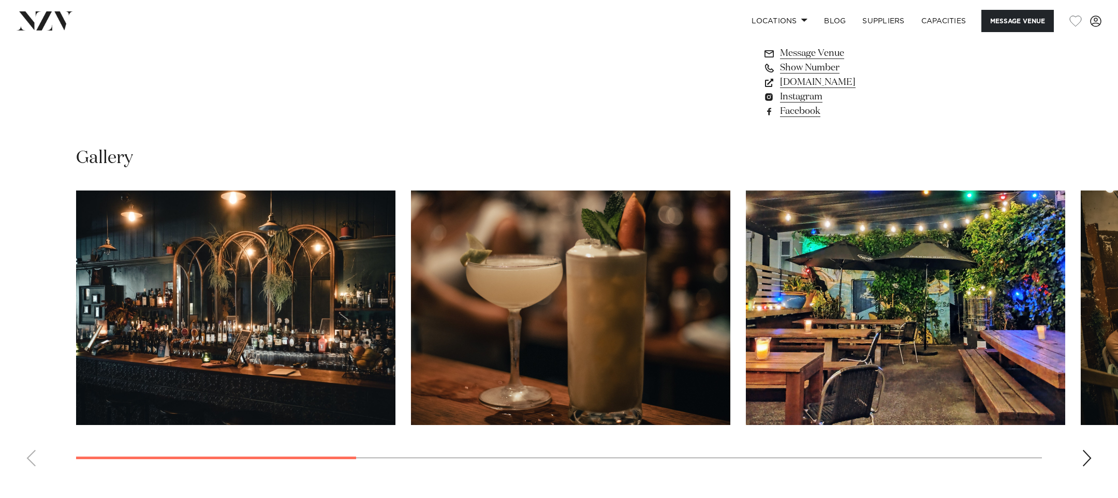
scroll to position [1008, 0]
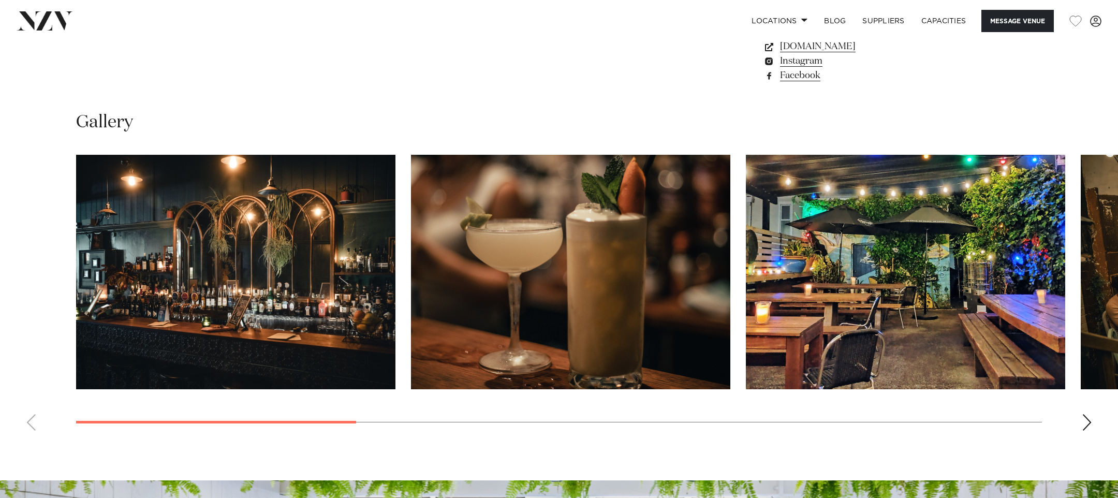
click at [1090, 422] on div "Next slide" at bounding box center [1087, 422] width 10 height 17
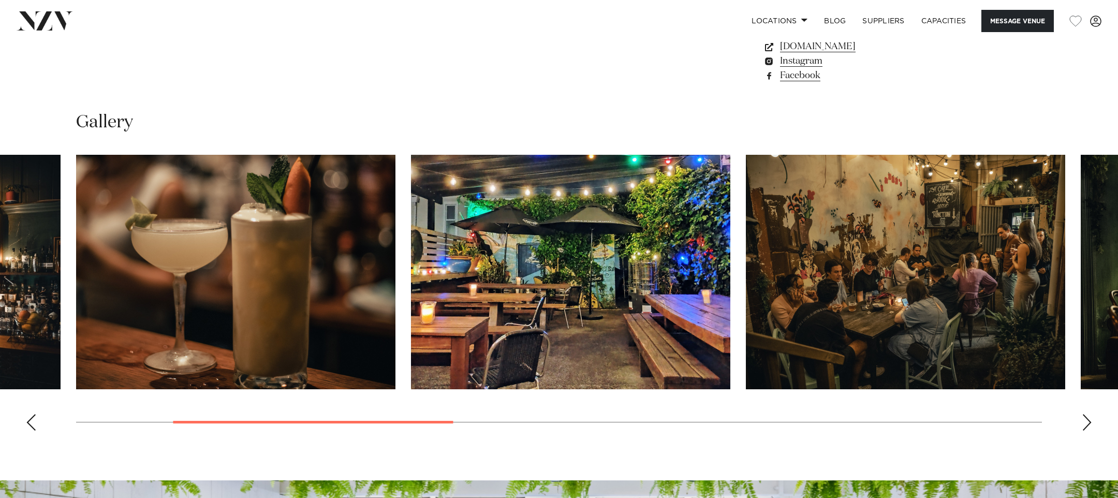
click at [1084, 420] on div "Next slide" at bounding box center [1087, 422] width 10 height 17
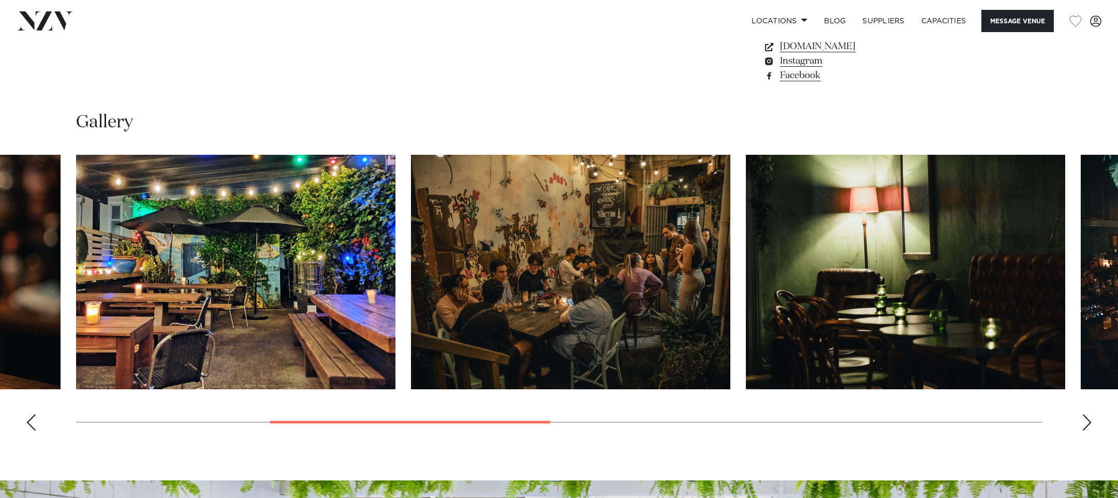
click at [1083, 420] on div "Next slide" at bounding box center [1087, 422] width 10 height 17
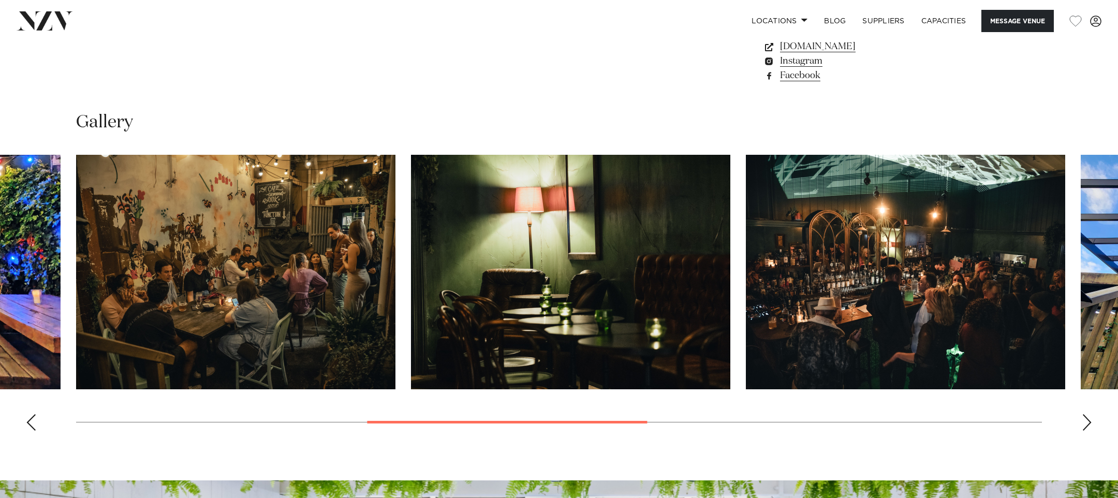
click at [1084, 420] on div "Next slide" at bounding box center [1087, 422] width 10 height 17
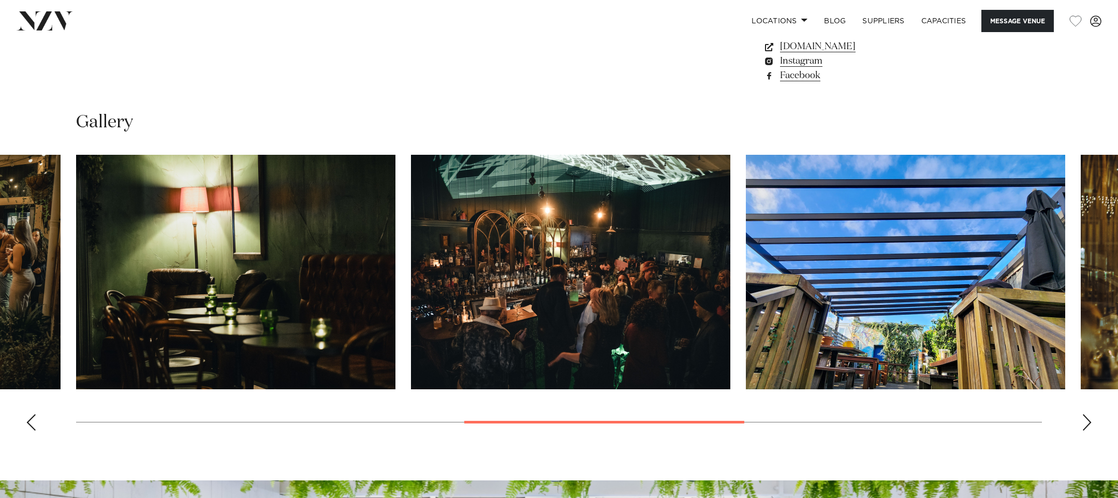
click at [1084, 420] on div "Next slide" at bounding box center [1087, 422] width 10 height 17
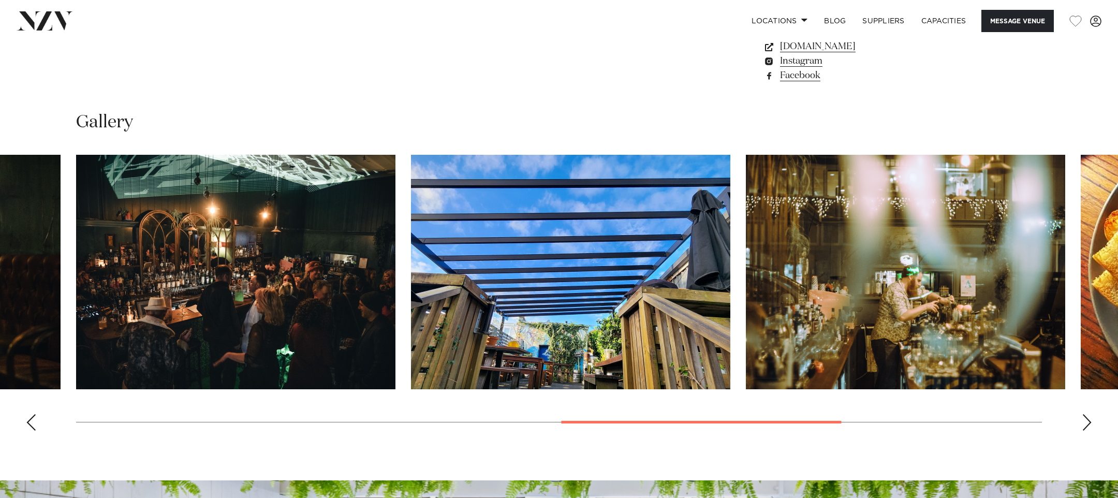
click at [1084, 420] on div "Next slide" at bounding box center [1087, 422] width 10 height 17
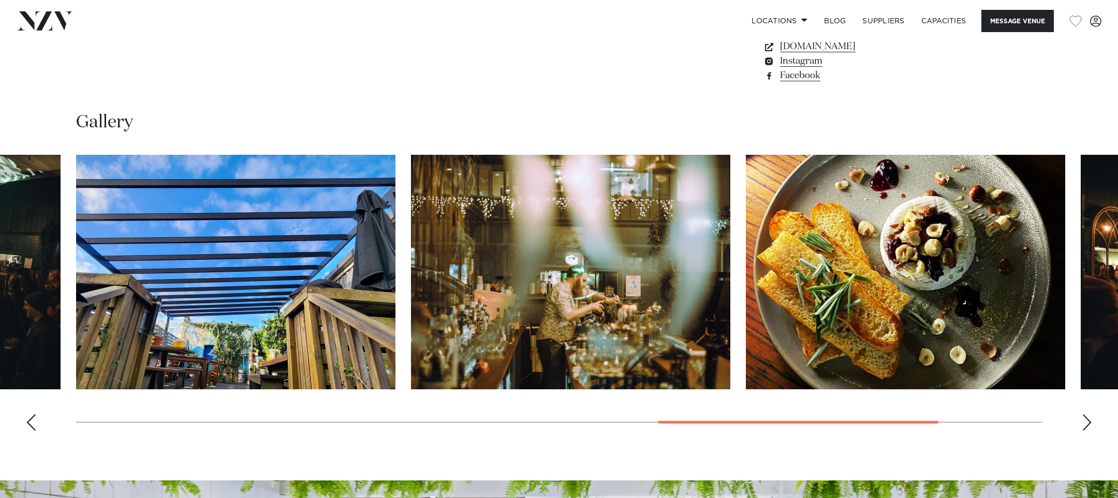
click at [1084, 420] on div "Next slide" at bounding box center [1087, 422] width 10 height 17
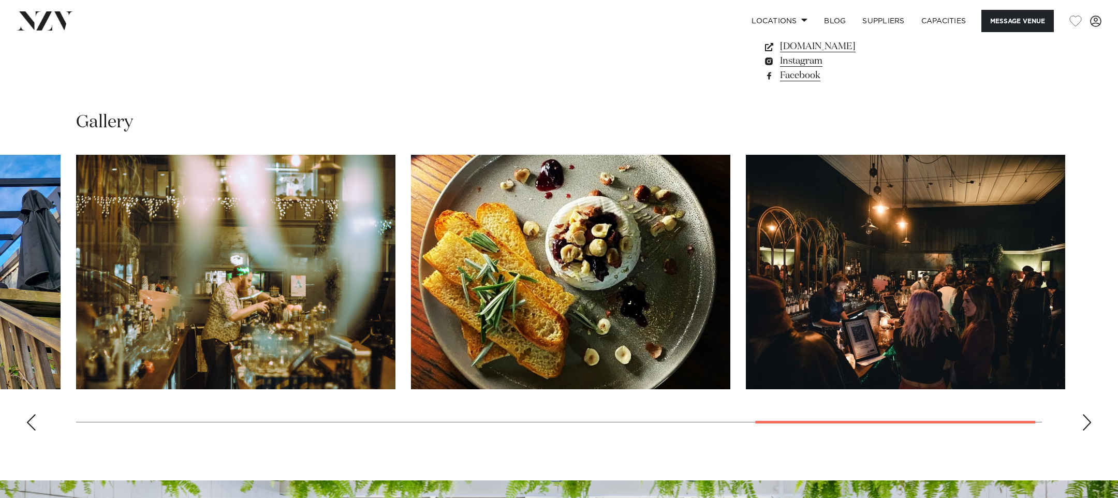
click at [1085, 420] on div "Next slide" at bounding box center [1087, 422] width 10 height 17
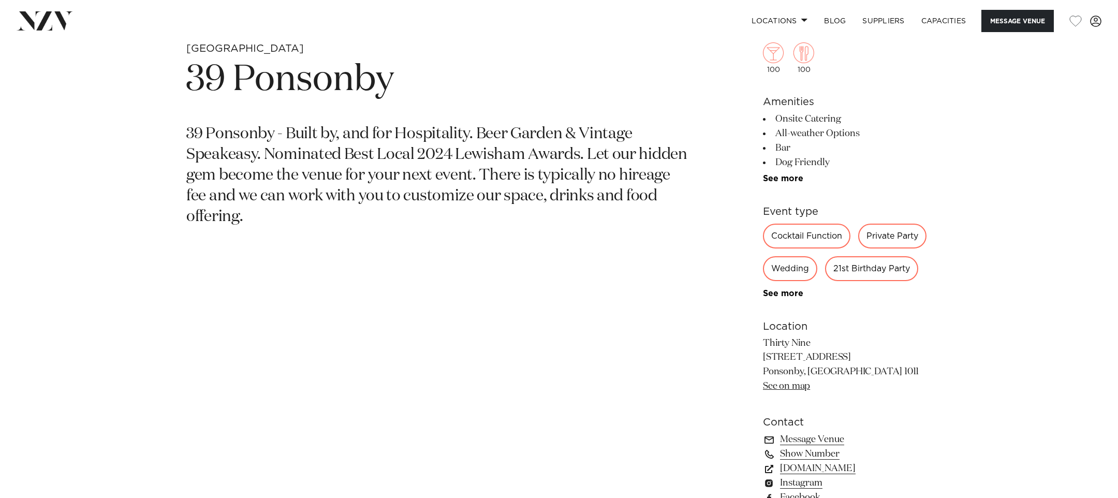
scroll to position [675, 0]
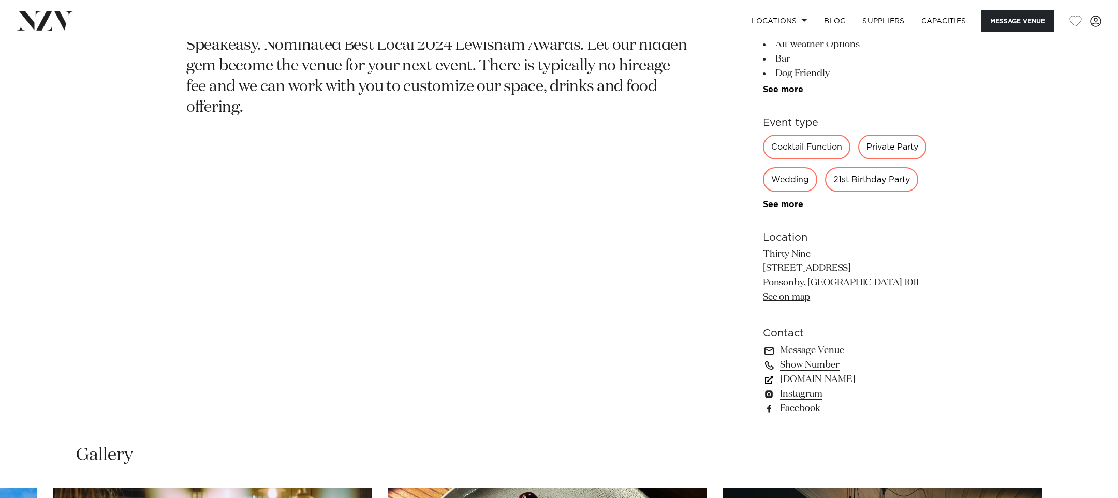
click at [809, 379] on link "www.thirtynine.co.nz" at bounding box center [847, 379] width 169 height 14
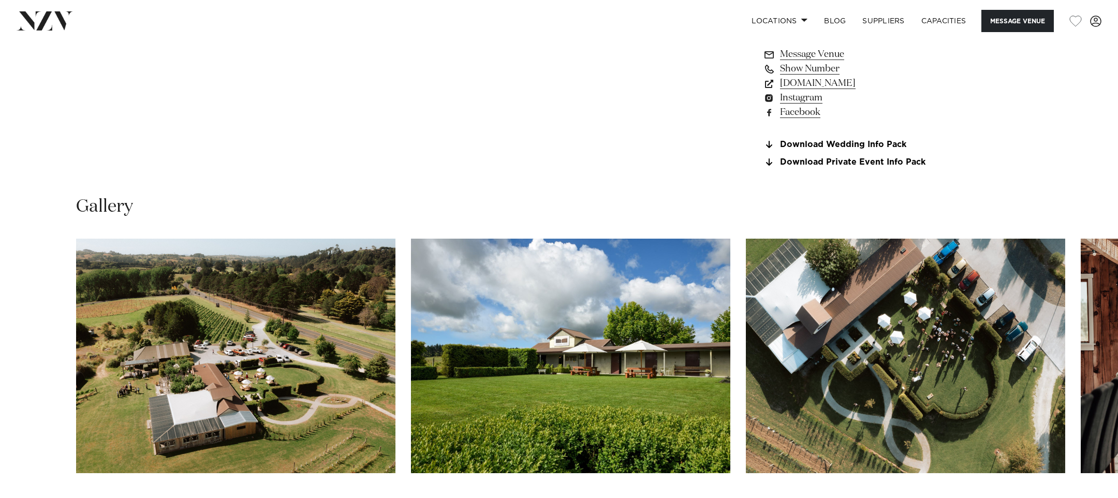
scroll to position [1069, 0]
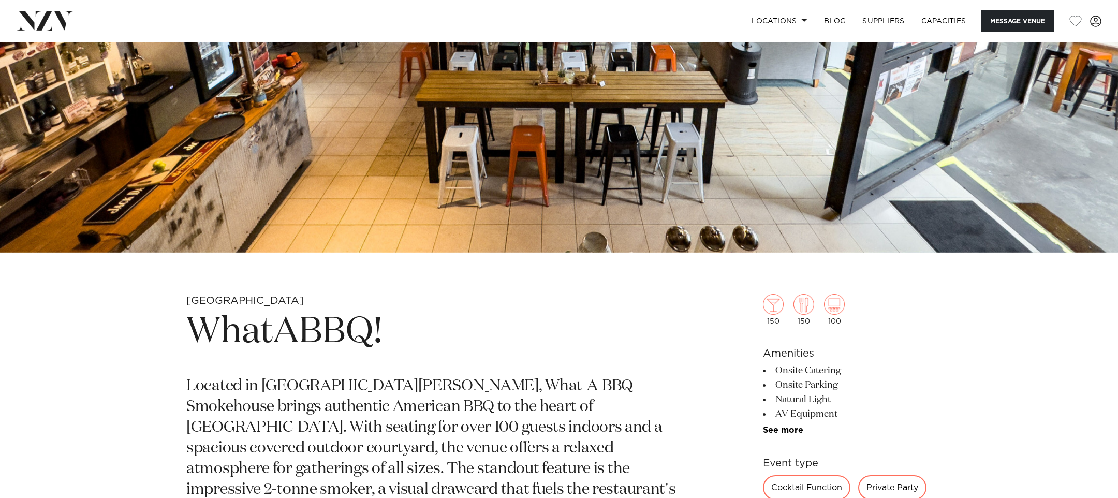
scroll to position [168, 0]
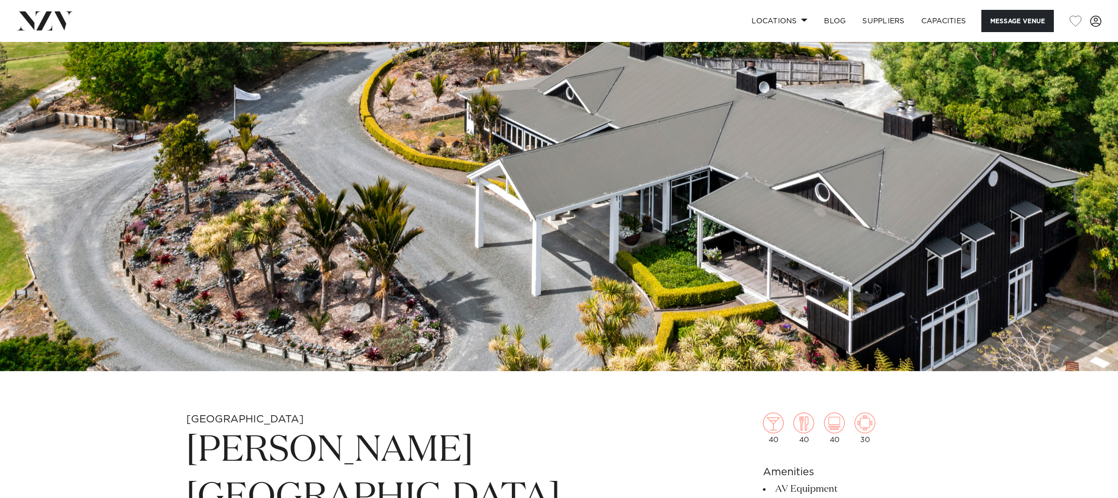
scroll to position [306, 0]
